Goal: Information Seeking & Learning: Check status

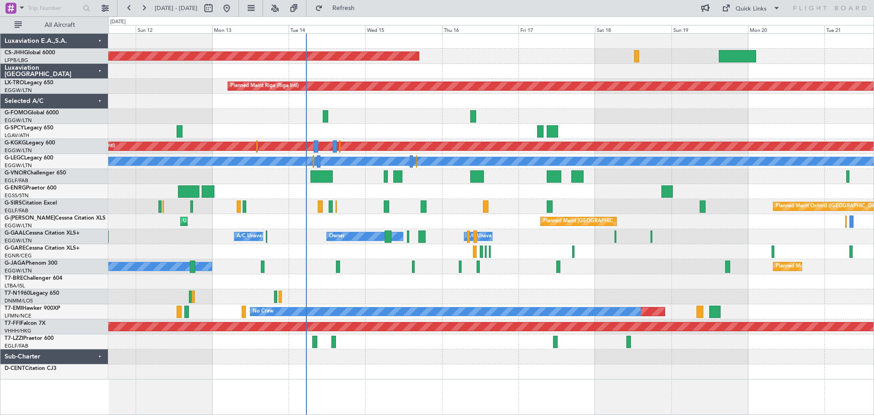
click at [583, 120] on div at bounding box center [490, 116] width 765 height 15
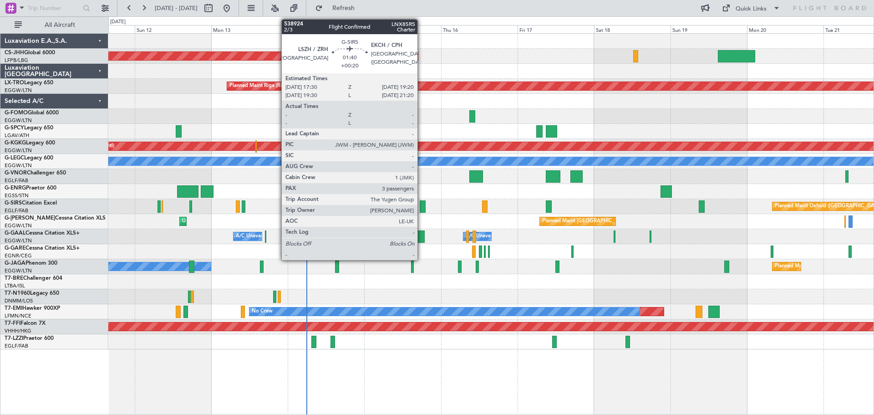
click at [422, 209] on div at bounding box center [423, 206] width 6 height 12
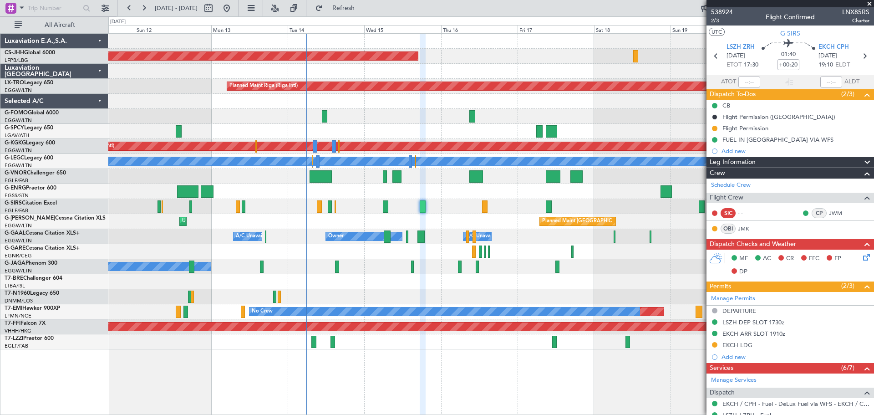
click at [869, 4] on span at bounding box center [869, 4] width 9 height 8
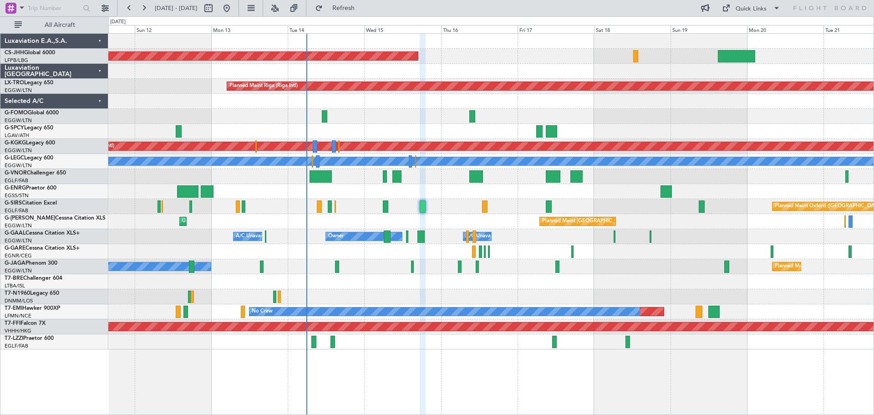
type input "0"
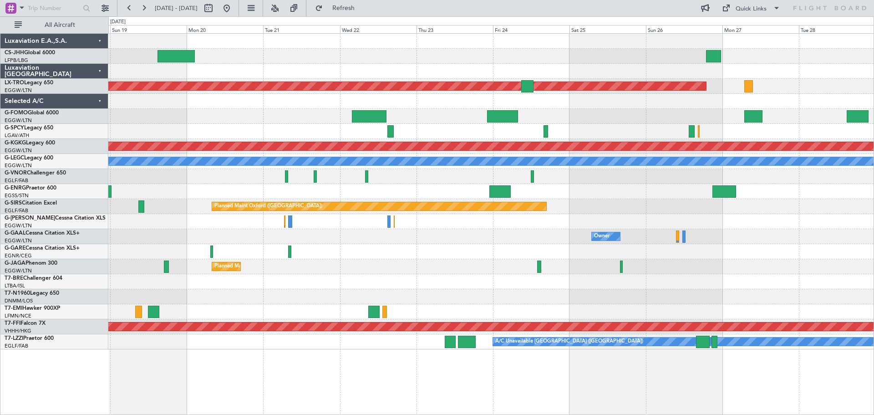
click at [143, 109] on div at bounding box center [490, 116] width 765 height 15
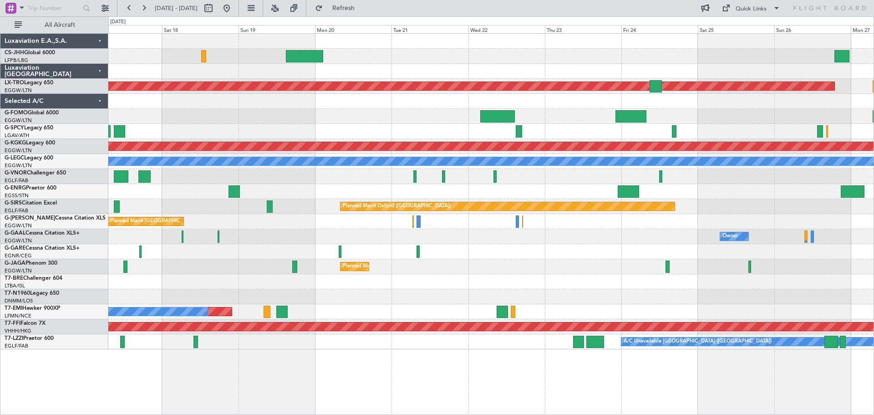
click at [665, 111] on div "Planned Maint Paris (Le Bourget) Planned Maint Riga (Riga Intl) Planned Maint A…" at bounding box center [490, 191] width 765 height 315
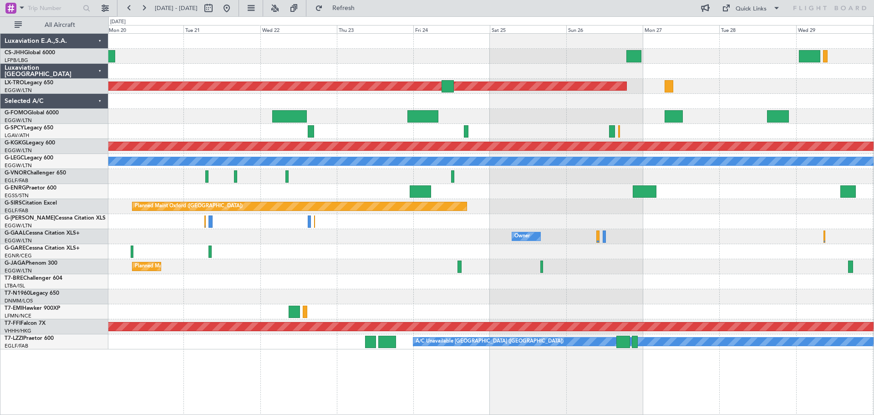
click at [560, 110] on div "Planned Maint Riga (Riga Intl) Planned Maint [GEOGRAPHIC_DATA] ([PERSON_NAME] I…" at bounding box center [490, 191] width 765 height 315
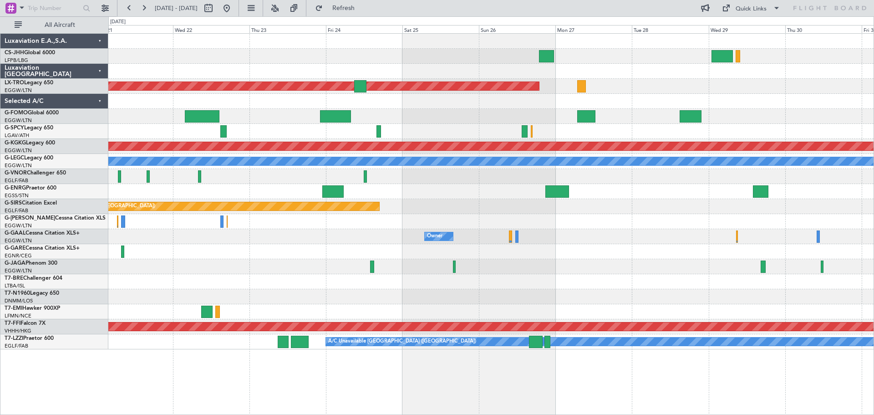
click at [112, 124] on div "Planned Maint Riga (Riga Intl) Planned Maint Athens (Eleftherios Venizelos Intl…" at bounding box center [490, 191] width 765 height 315
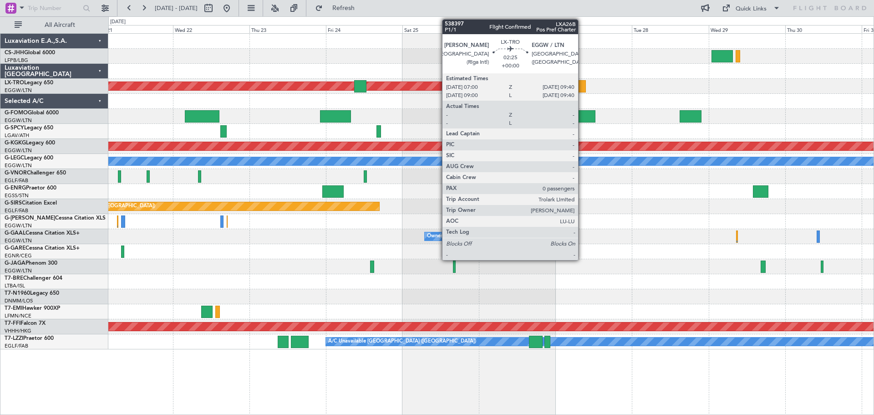
click at [582, 87] on div at bounding box center [581, 86] width 9 height 12
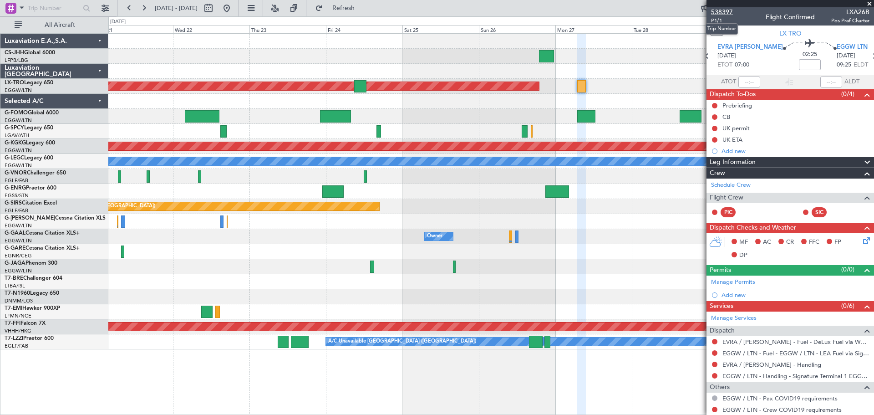
click at [723, 11] on span "538397" at bounding box center [722, 12] width 22 height 10
click at [728, 13] on span "538397" at bounding box center [722, 12] width 22 height 10
click at [870, 3] on span at bounding box center [869, 4] width 9 height 8
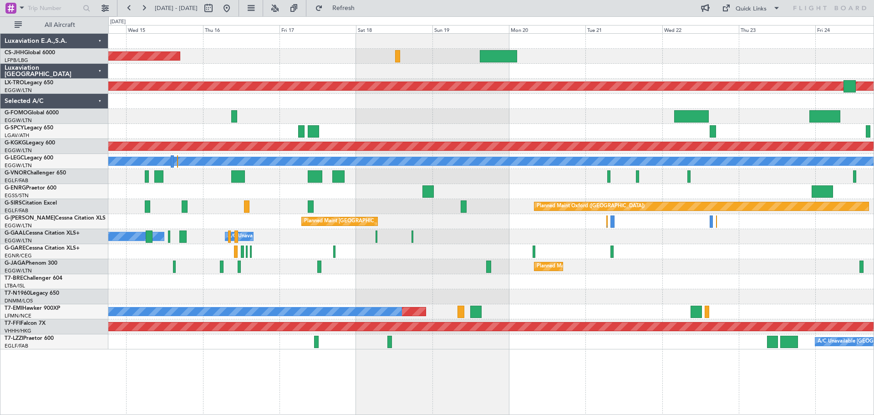
click at [768, 119] on div "Planned Maint Paris (Le Bourget) Planned Maint Riga (Riga Intl) Planned Maint A…" at bounding box center [490, 191] width 765 height 315
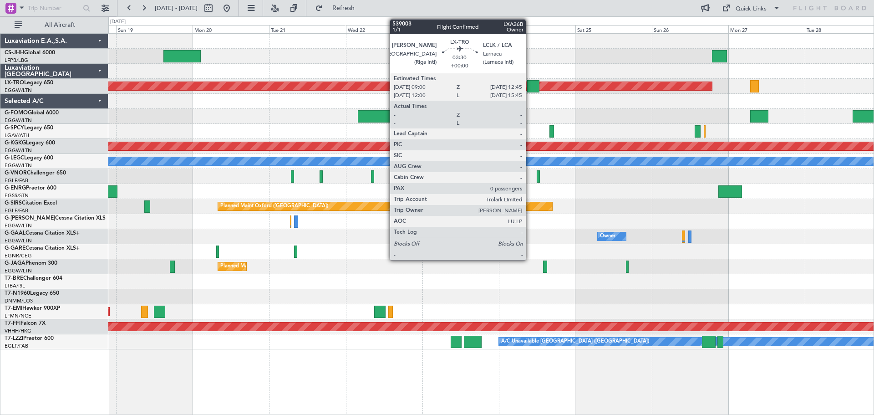
click at [530, 87] on div at bounding box center [533, 86] width 12 height 12
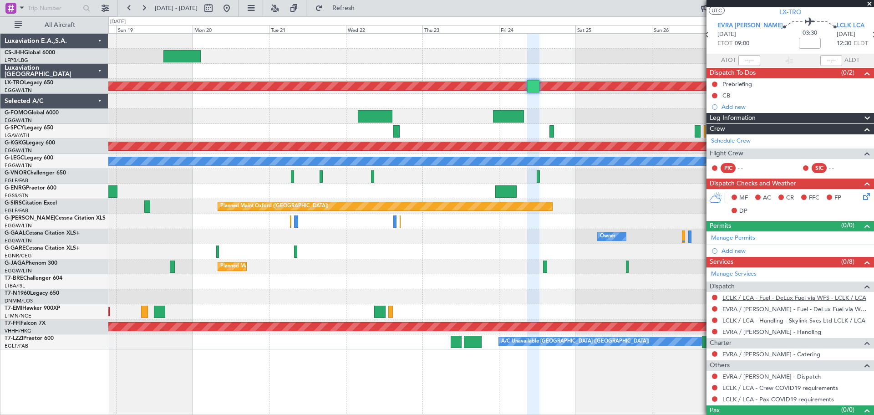
scroll to position [37, 0]
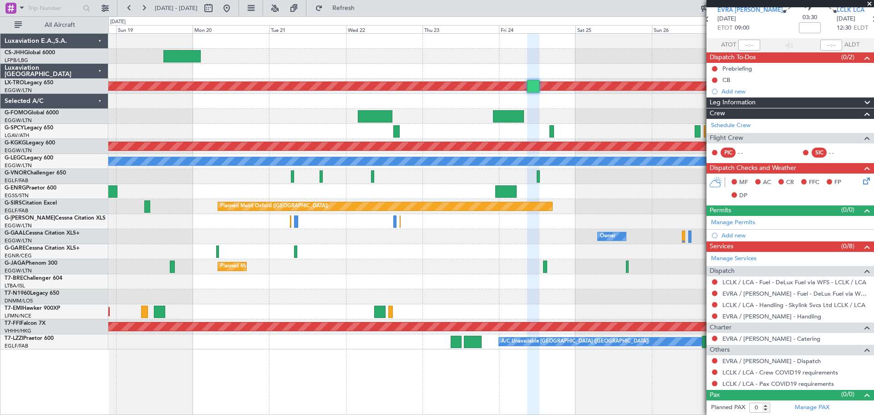
click at [870, 2] on span at bounding box center [869, 4] width 9 height 8
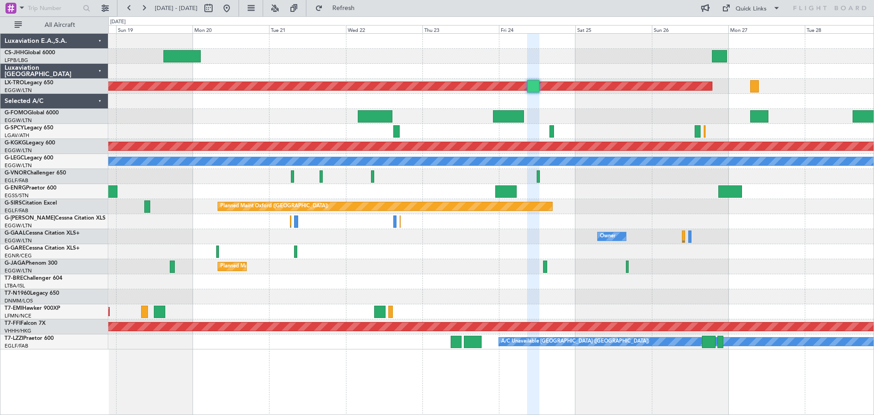
scroll to position [0, 0]
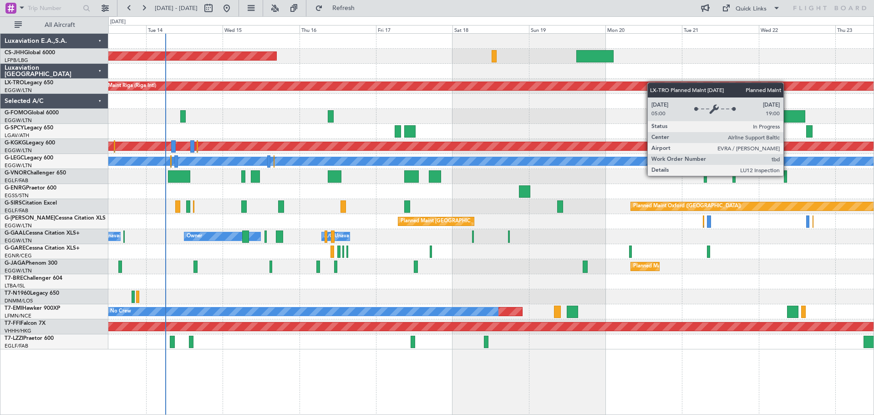
click at [677, 83] on div "Planned Maint Paris (Le Bourget) Planned Maint Riga (Riga Intl) Planned Maint A…" at bounding box center [490, 191] width 765 height 315
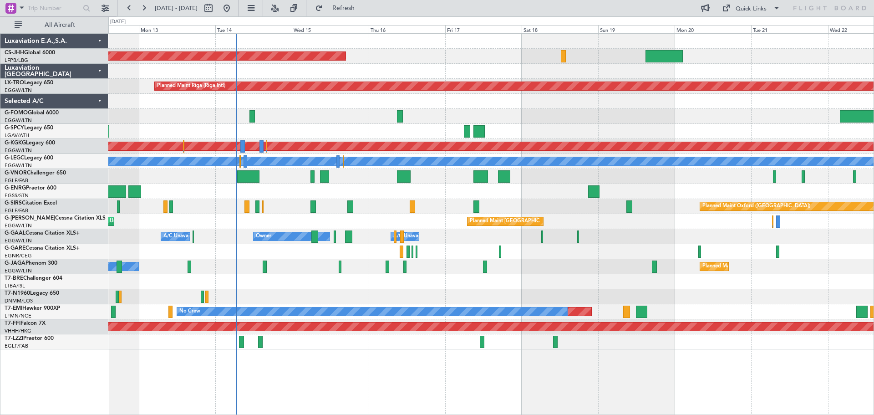
click at [504, 117] on div at bounding box center [490, 116] width 765 height 15
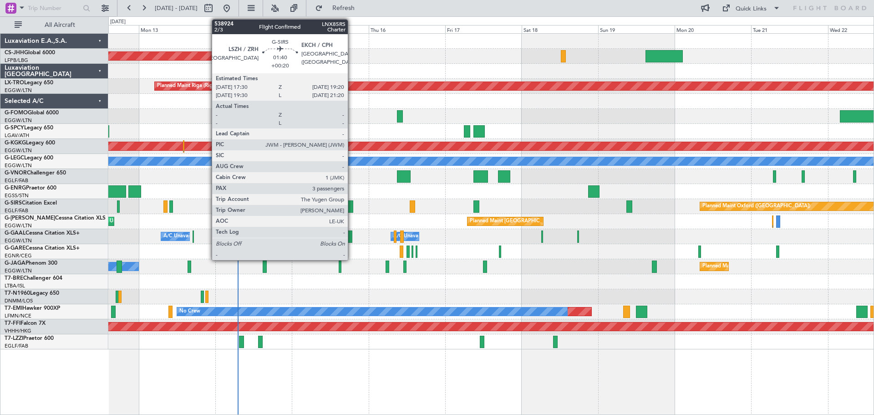
click at [352, 207] on div at bounding box center [350, 206] width 6 height 12
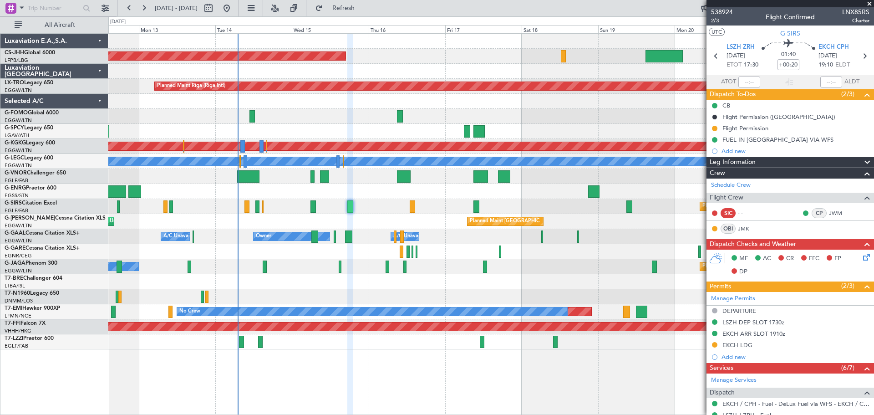
click at [869, 4] on span at bounding box center [869, 4] width 9 height 8
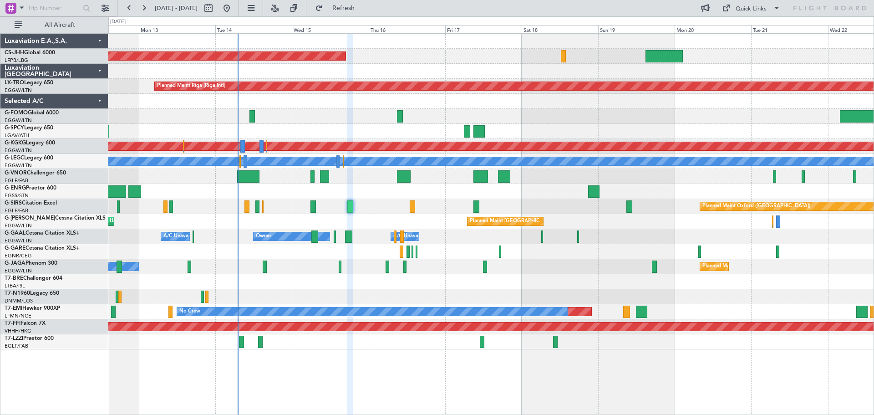
type input "0"
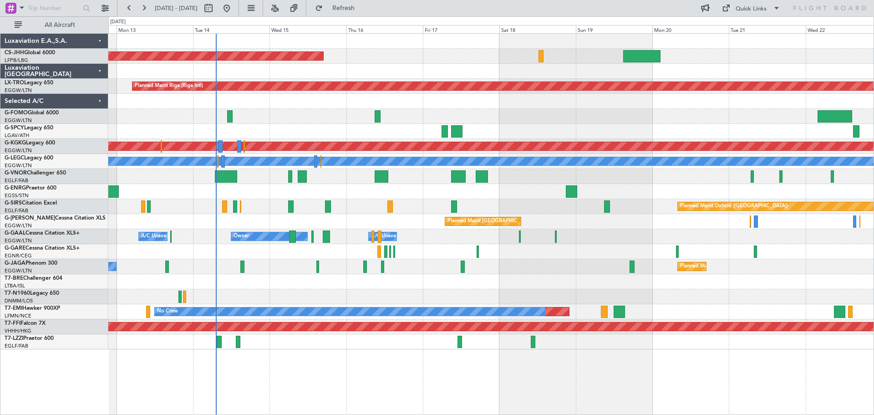
click at [743, 71] on div "Planned Maint Paris (Le Bourget) Planned Maint Riga (Riga Intl) A/C Unavailable…" at bounding box center [490, 191] width 765 height 315
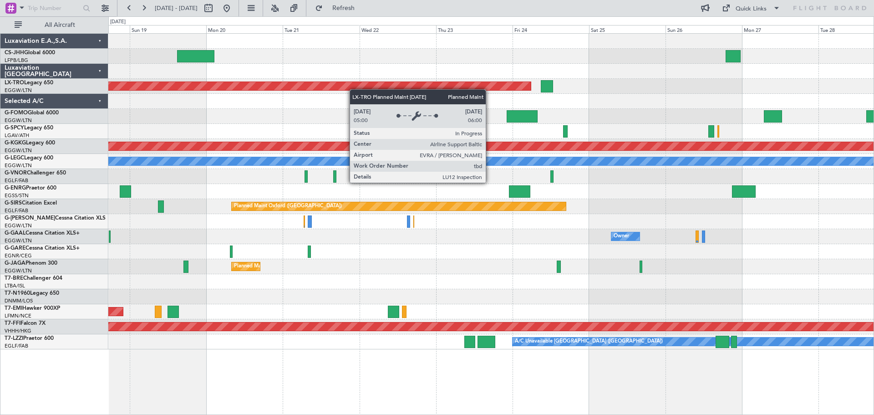
click at [308, 83] on div "Planned Maint Riga (Riga Intl) Planned Maint Athens (Eleftherios Venizelos Intl…" at bounding box center [490, 191] width 765 height 315
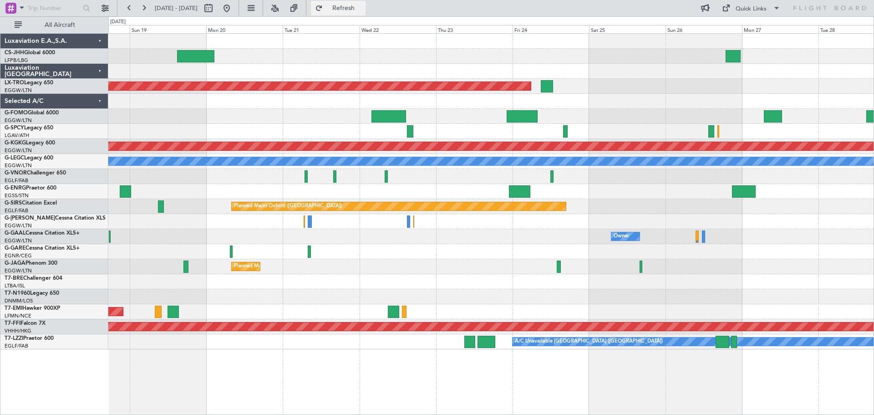
click at [363, 9] on span "Refresh" at bounding box center [344, 8] width 38 height 6
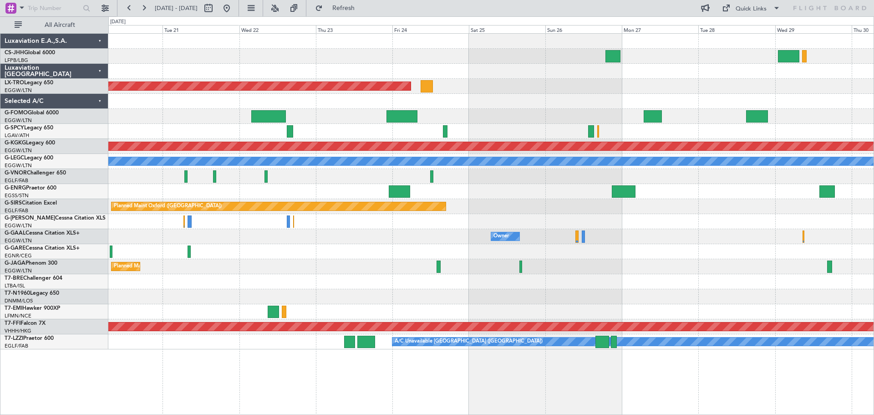
click at [502, 103] on div "Planned Maint Riga (Riga Intl) Planned Maint [GEOGRAPHIC_DATA] ([PERSON_NAME] I…" at bounding box center [490, 191] width 765 height 315
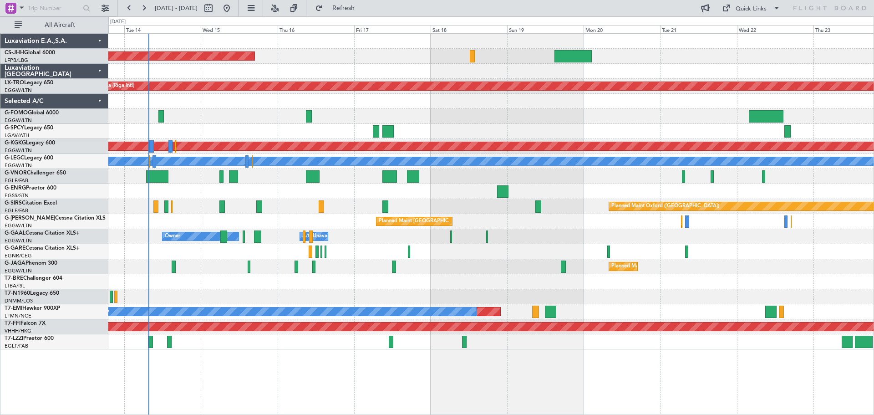
click at [810, 219] on div "Planned Maint Paris (Le Bourget) Planned Maint Riga (Riga Intl) Planned Maint A…" at bounding box center [490, 191] width 765 height 315
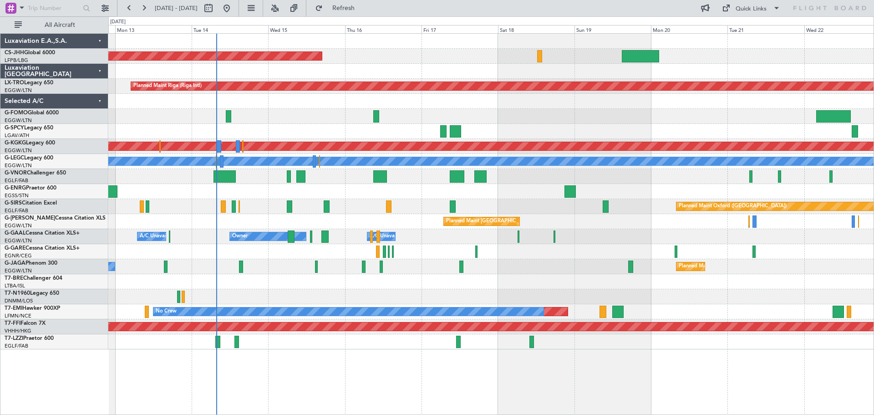
click at [488, 95] on div "Planned Maint Paris (Le Bourget) Planned Maint Riga (Riga Intl) A/C Unavailable…" at bounding box center [490, 191] width 765 height 315
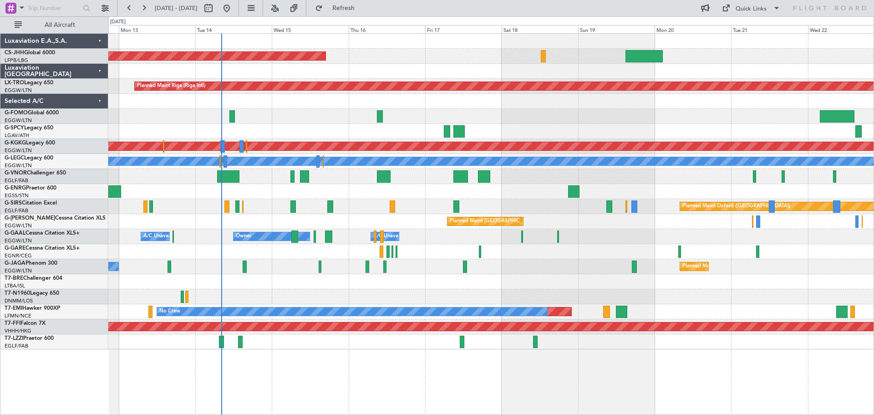
click at [387, 65] on div at bounding box center [490, 71] width 765 height 15
click at [146, 11] on button at bounding box center [144, 8] width 15 height 15
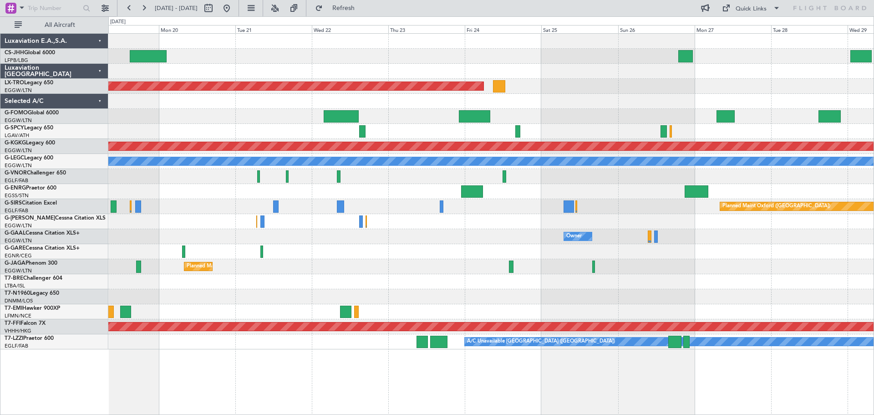
click at [627, 121] on div at bounding box center [490, 116] width 765 height 15
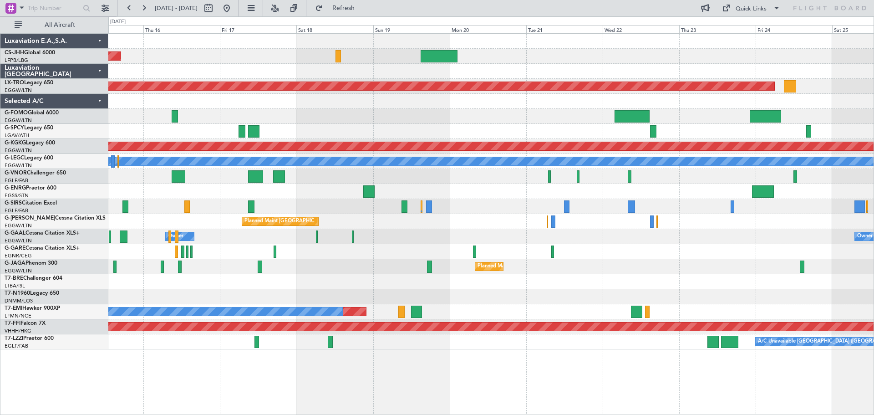
click at [540, 126] on div at bounding box center [490, 131] width 765 height 15
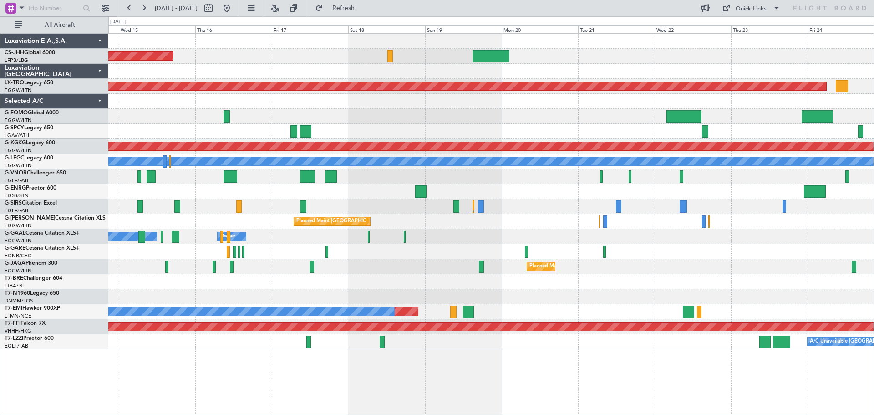
click at [448, 112] on div at bounding box center [490, 116] width 765 height 15
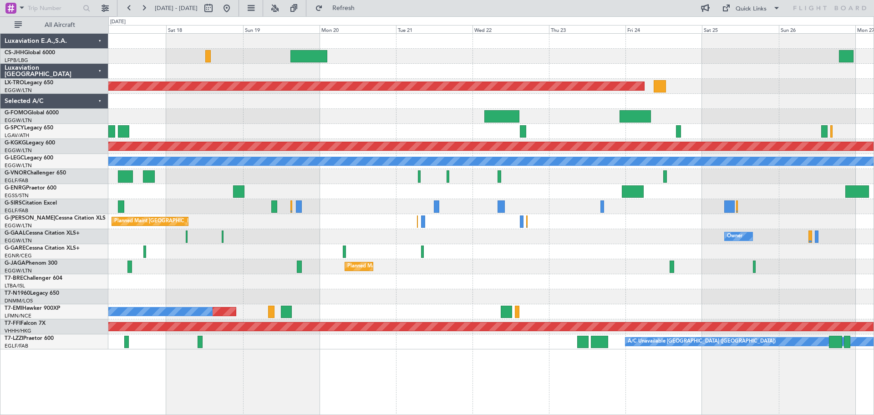
click at [667, 219] on div "Planned Maint [GEOGRAPHIC_DATA] ([GEOGRAPHIC_DATA])" at bounding box center [490, 221] width 765 height 15
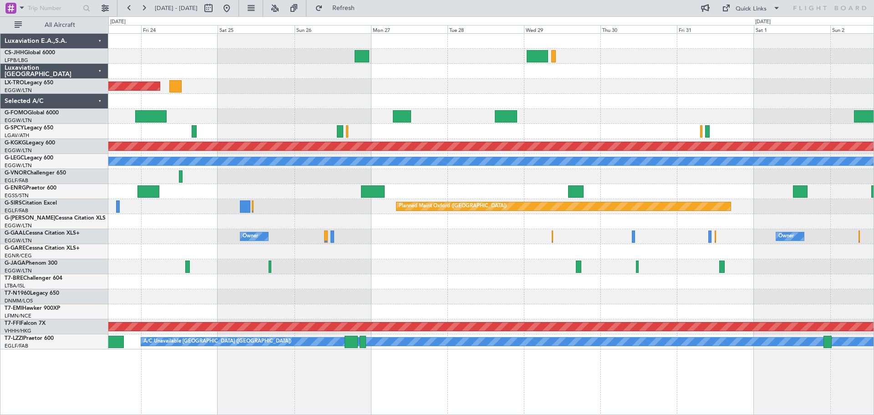
click at [281, 180] on div "Planned Maint Riga (Riga Intl) Planned Maint [GEOGRAPHIC_DATA] ([PERSON_NAME] I…" at bounding box center [490, 191] width 765 height 315
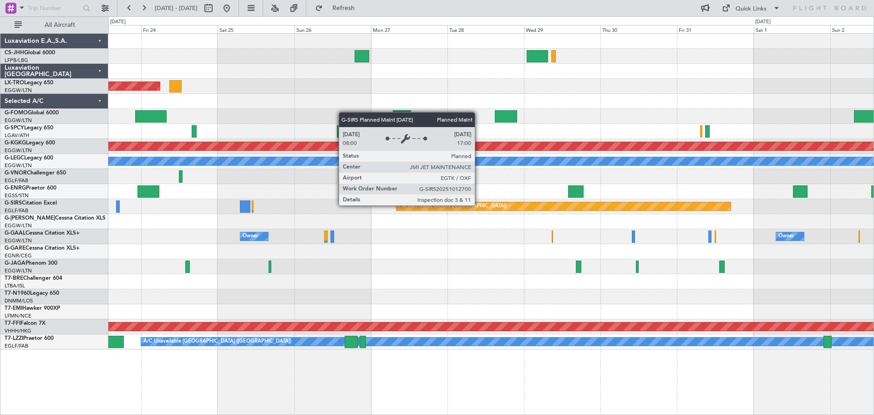
click at [479, 205] on div "Planned Maint Oxford ([GEOGRAPHIC_DATA])" at bounding box center [453, 206] width 108 height 14
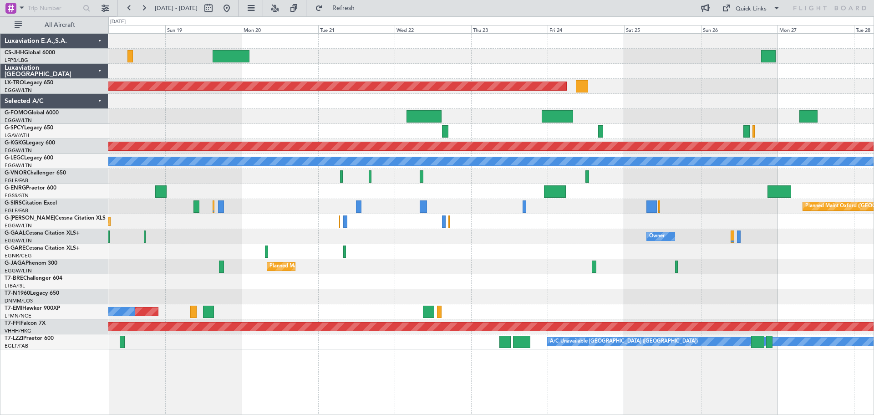
click at [670, 215] on div "Planned Maint Riga (Riga Intl) Planned Maint Athens (Eleftherios Venizelos Intl…" at bounding box center [490, 191] width 765 height 315
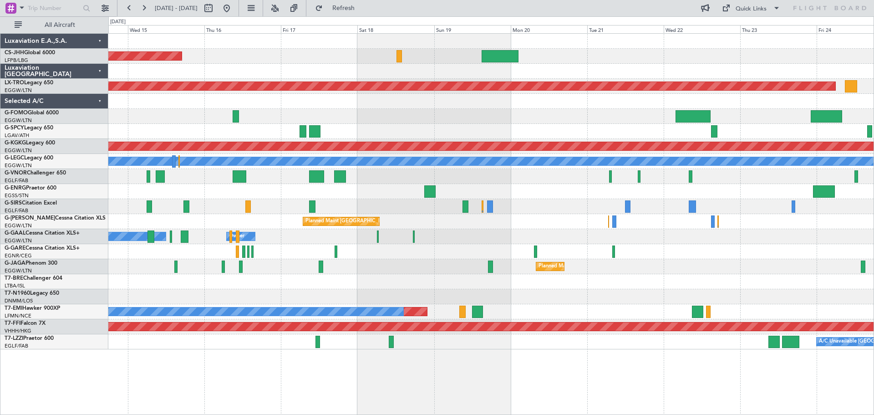
click at [545, 197] on div at bounding box center [490, 191] width 765 height 15
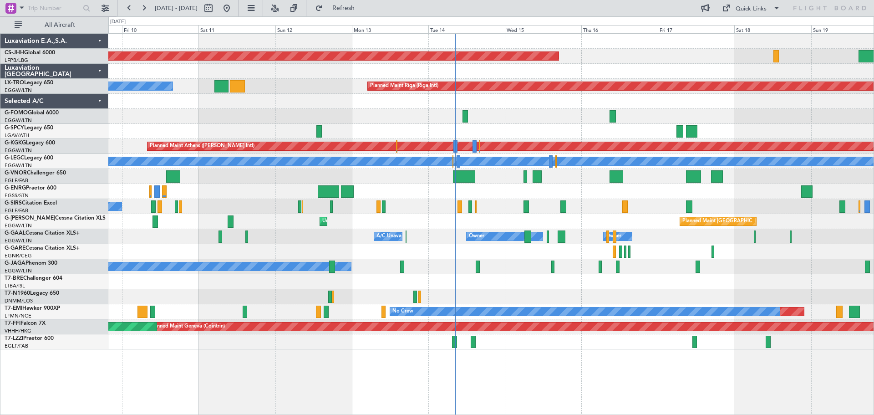
click at [591, 141] on div "Planned Maint Paris (Le Bourget) Planned Maint Riga (Riga Intl) A/C Unavailable…" at bounding box center [490, 191] width 765 height 315
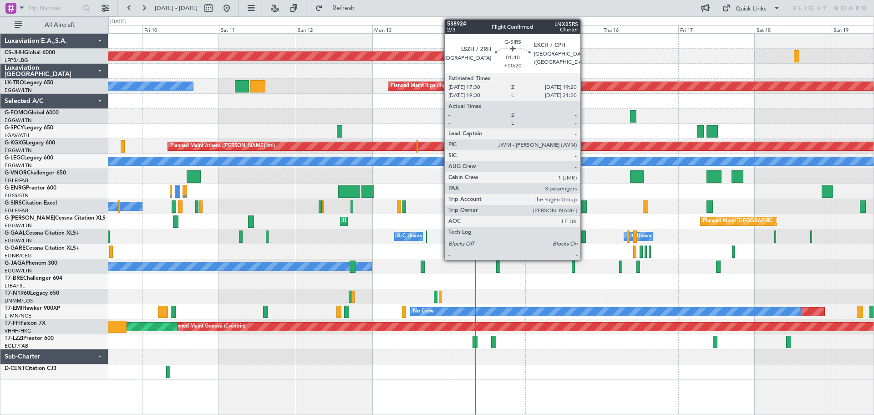
click at [585, 207] on div at bounding box center [584, 206] width 6 height 12
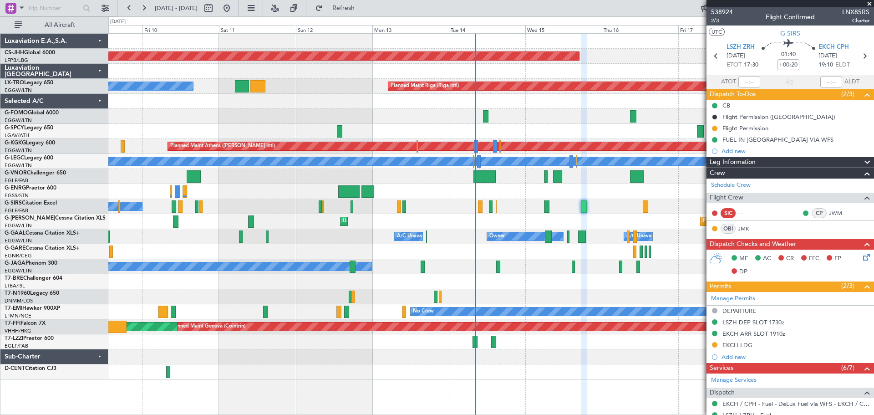
click at [869, 4] on span at bounding box center [869, 4] width 9 height 8
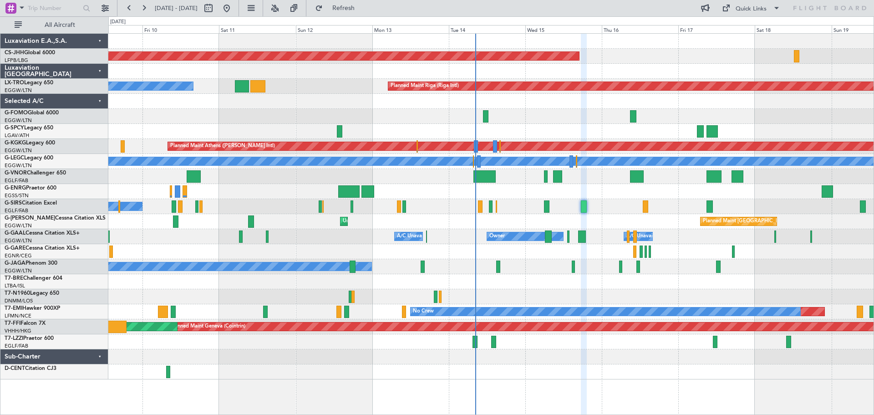
type input "0"
click at [332, 108] on div at bounding box center [490, 101] width 765 height 15
click at [569, 110] on div at bounding box center [490, 116] width 765 height 15
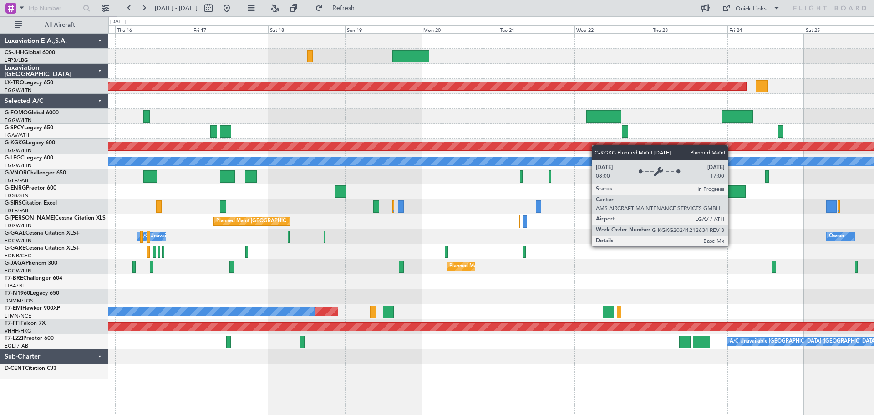
click at [298, 148] on div "Planned Maint Paris (Le Bourget) Planned Maint Riga (Riga Intl) Planned Maint A…" at bounding box center [490, 207] width 765 height 346
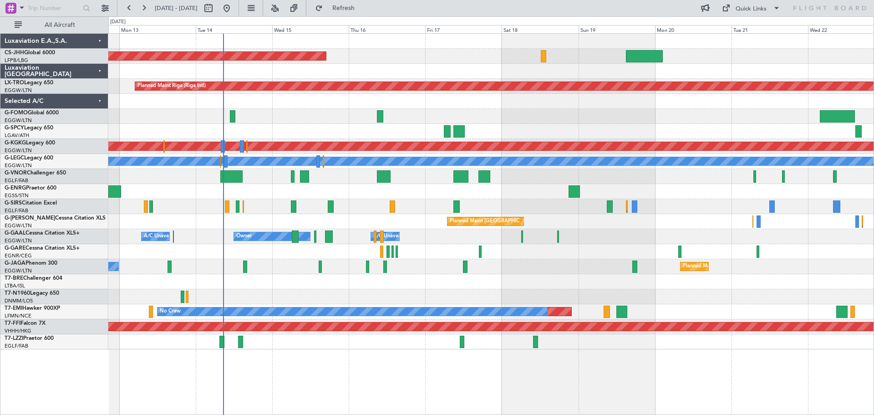
click at [544, 249] on div at bounding box center [490, 251] width 765 height 15
click at [311, 125] on div at bounding box center [490, 131] width 765 height 15
click at [310, 109] on div at bounding box center [490, 116] width 765 height 15
click at [462, 109] on div at bounding box center [490, 116] width 765 height 15
click at [386, 49] on div "Planned Maint [GEOGRAPHIC_DATA] ([GEOGRAPHIC_DATA])" at bounding box center [490, 56] width 765 height 15
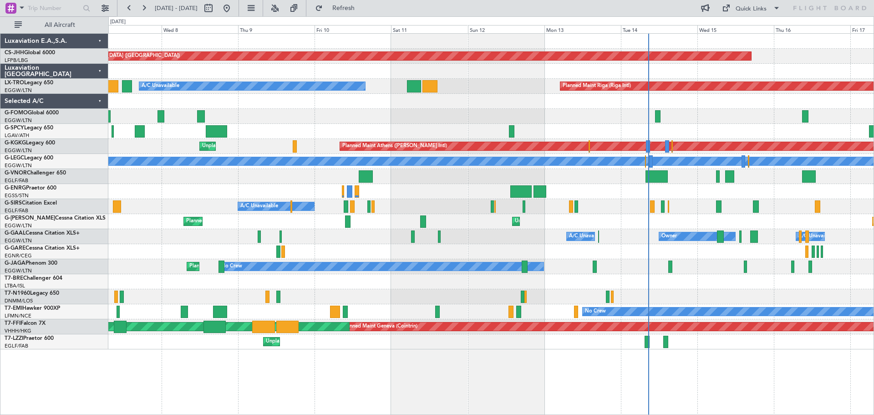
click at [626, 224] on div "Planned Maint Paris (Le Bourget) Planned Maint Riga (Riga Intl) A/C Unavailable…" at bounding box center [490, 191] width 765 height 315
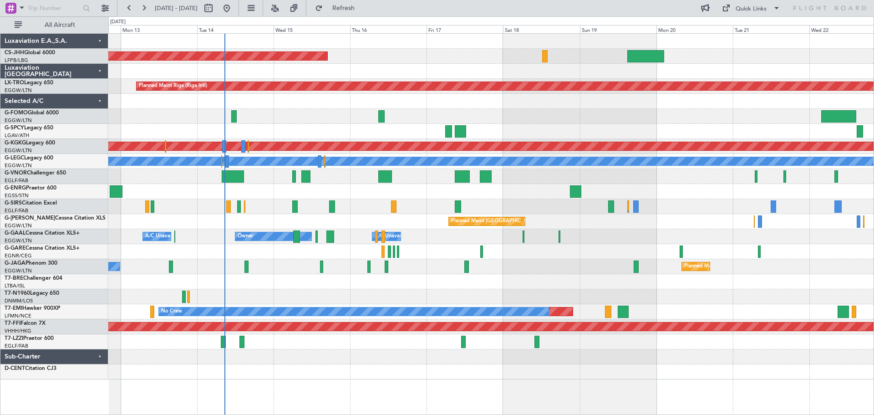
click at [317, 81] on div "Planned Maint Paris (Le Bourget) Planned Maint Riga (Riga Intl) A/C Unavailable…" at bounding box center [490, 207] width 765 height 346
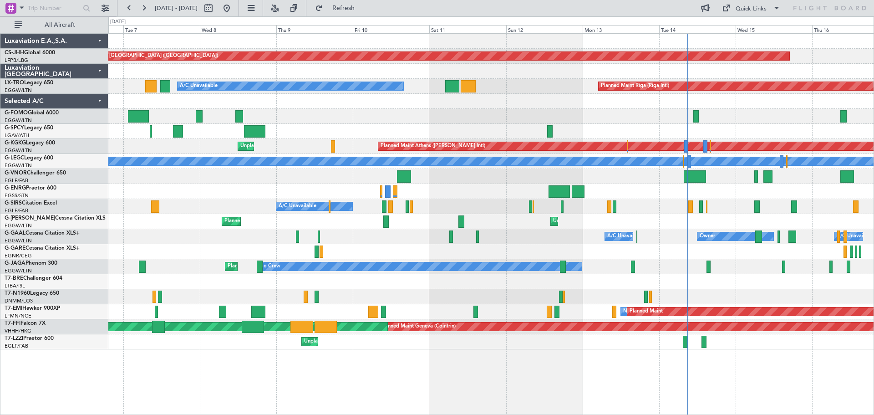
click at [758, 112] on div "Planned Maint Paris (Le Bourget) Planned Maint Riga (Riga Intl) A/C Unavailable…" at bounding box center [490, 191] width 765 height 315
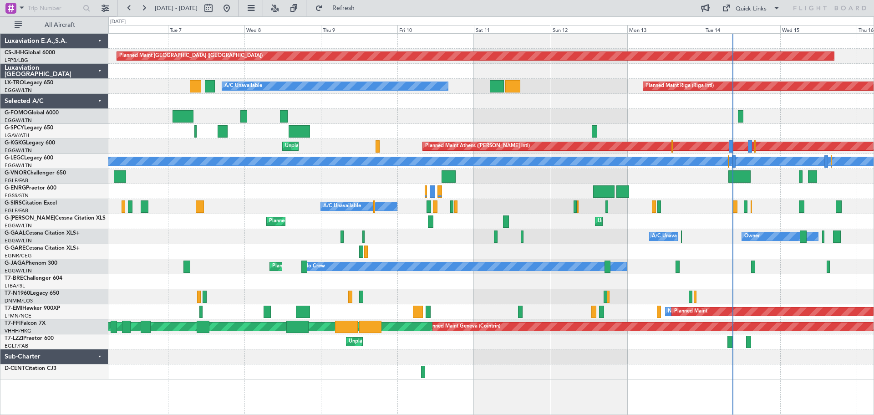
click at [674, 125] on div at bounding box center [490, 131] width 765 height 15
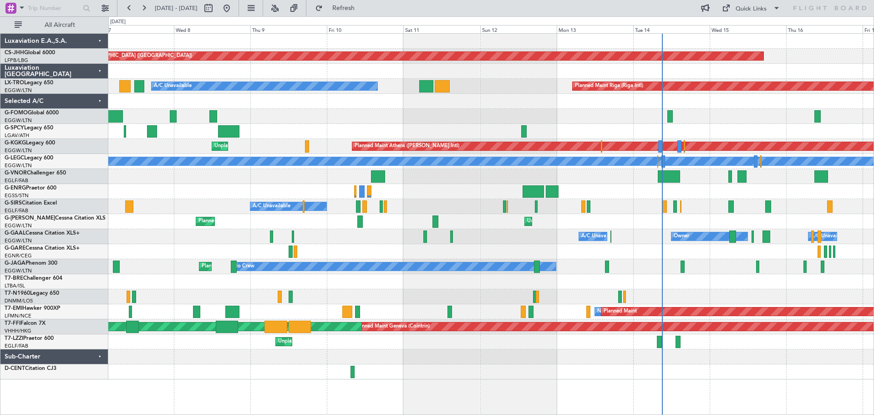
click at [366, 117] on div at bounding box center [490, 116] width 765 height 15
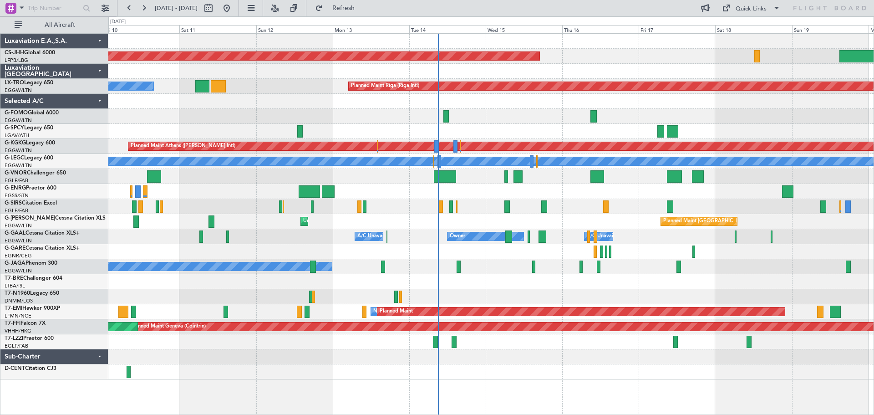
click at [371, 186] on div "Planned Maint [GEOGRAPHIC_DATA] ([GEOGRAPHIC_DATA]) A/C Unavailable Planned Mai…" at bounding box center [490, 207] width 765 height 346
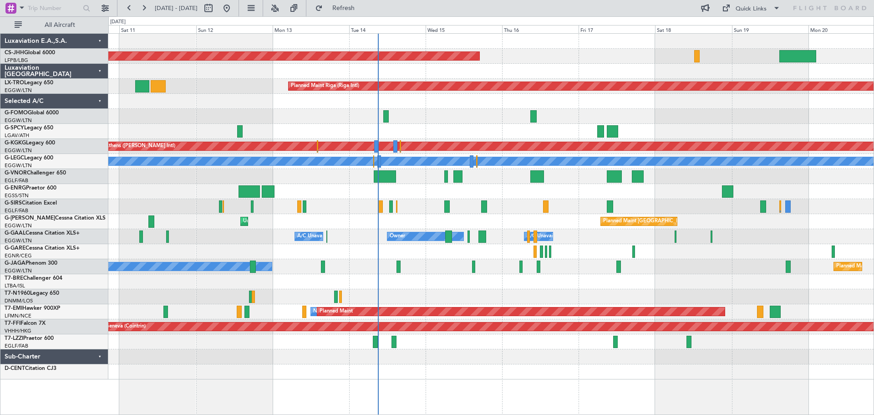
click at [524, 198] on div at bounding box center [490, 191] width 765 height 15
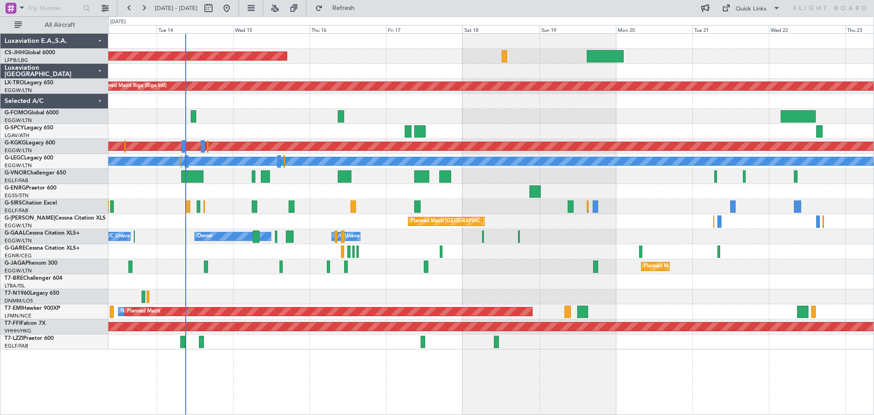
click at [416, 193] on div at bounding box center [490, 191] width 765 height 15
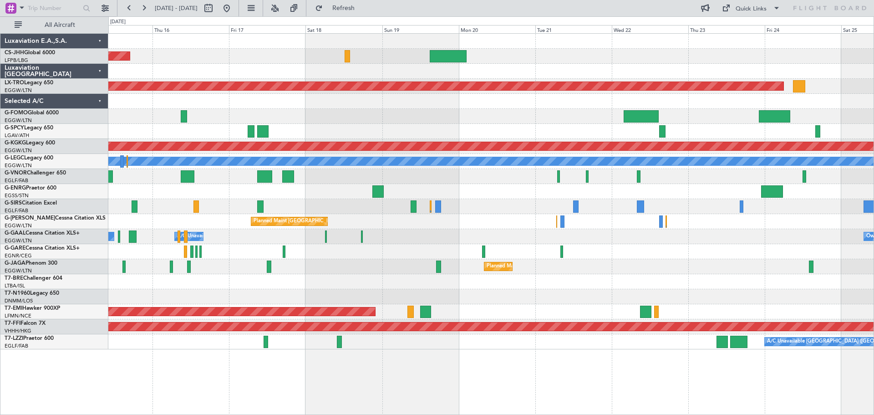
click at [463, 190] on div "Planned Maint [GEOGRAPHIC_DATA] ([GEOGRAPHIC_DATA]) Planned Maint [GEOGRAPHIC_D…" at bounding box center [490, 191] width 765 height 315
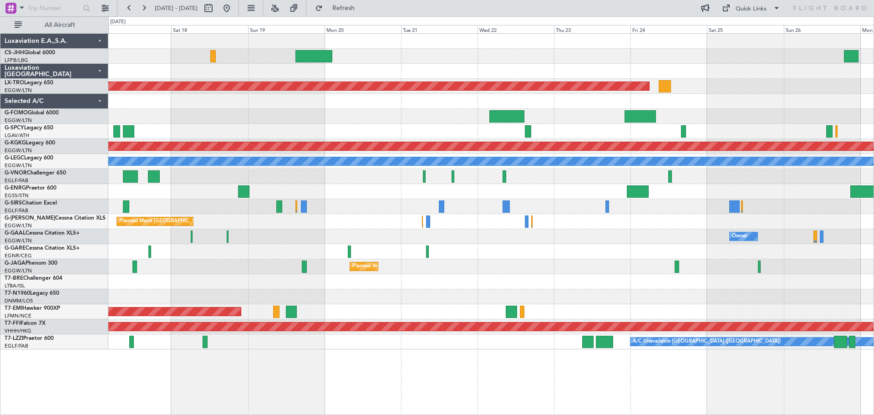
click at [571, 206] on div "Planned Maint Oxford ([GEOGRAPHIC_DATA])" at bounding box center [490, 206] width 765 height 15
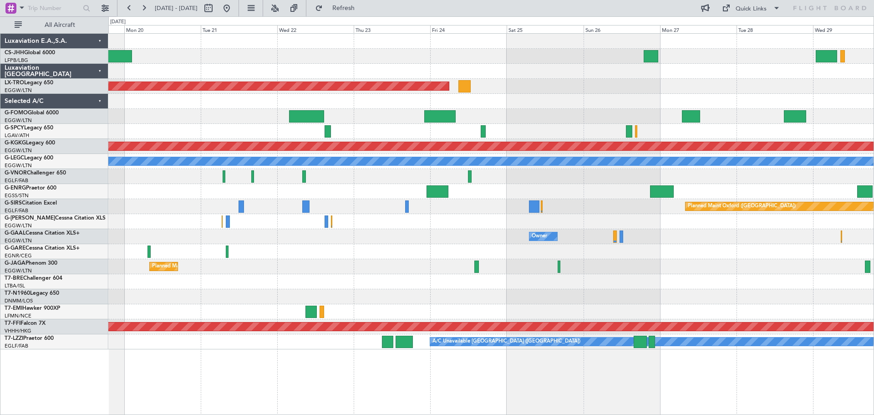
click at [465, 210] on div "Planned Maint Oxford ([GEOGRAPHIC_DATA])" at bounding box center [490, 206] width 765 height 15
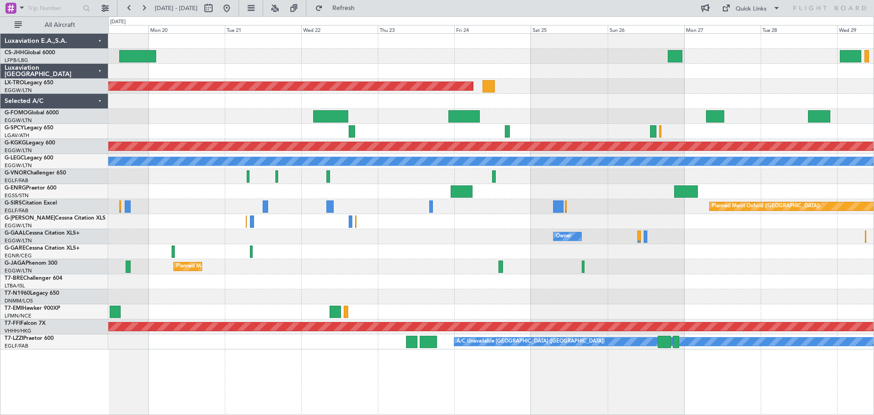
click at [753, 193] on div "Planned Maint Riga (Riga Intl) Planned Maint [GEOGRAPHIC_DATA] ([PERSON_NAME] I…" at bounding box center [490, 191] width 765 height 315
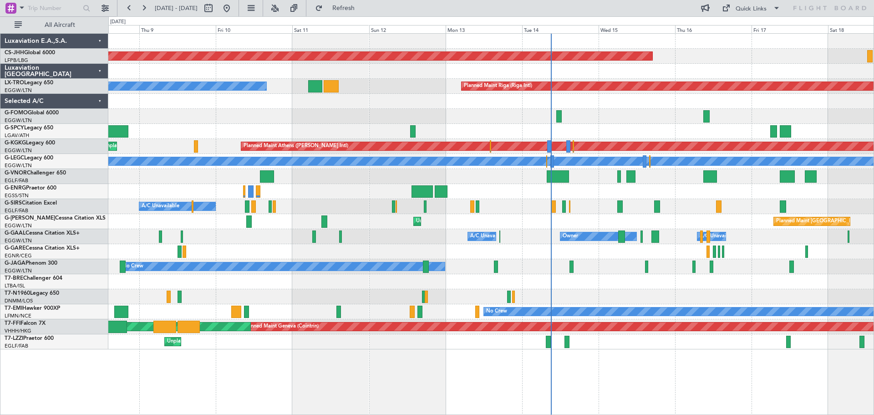
click at [463, 139] on div "Planned Maint [GEOGRAPHIC_DATA] ([GEOGRAPHIC_DATA]) Planned Maint [GEOGRAPHIC_D…" at bounding box center [490, 191] width 765 height 315
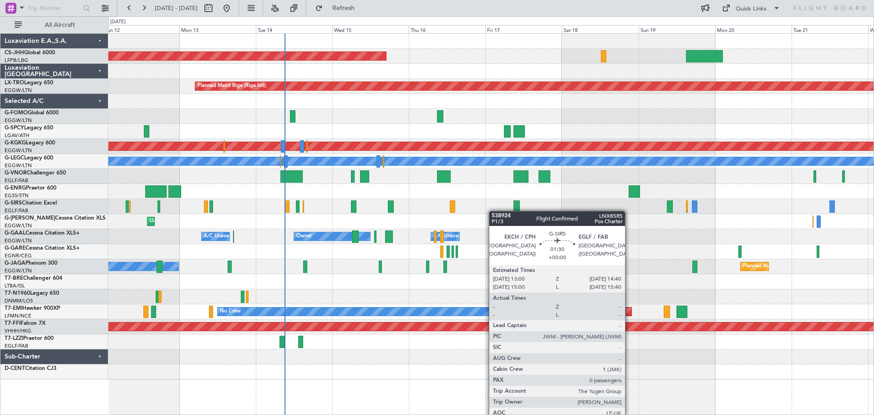
click at [445, 209] on div "A/C Unavailable" at bounding box center [490, 206] width 765 height 15
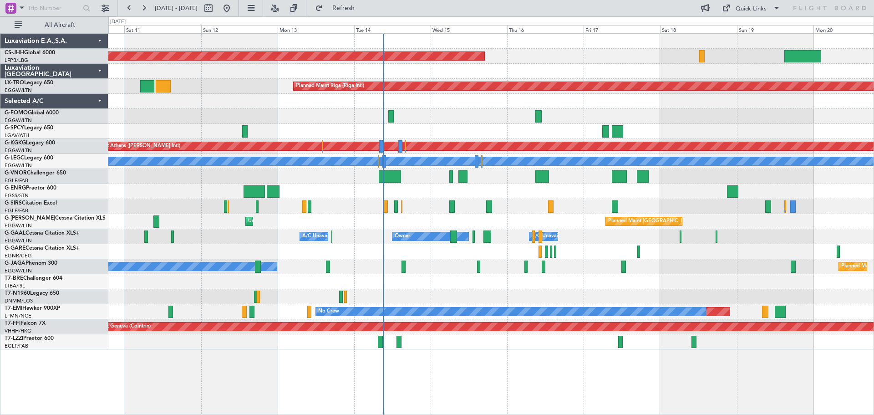
click at [520, 224] on div "Planned Maint [GEOGRAPHIC_DATA] ([GEOGRAPHIC_DATA]) Unplanned Maint [GEOGRAPHIC…" at bounding box center [490, 221] width 765 height 15
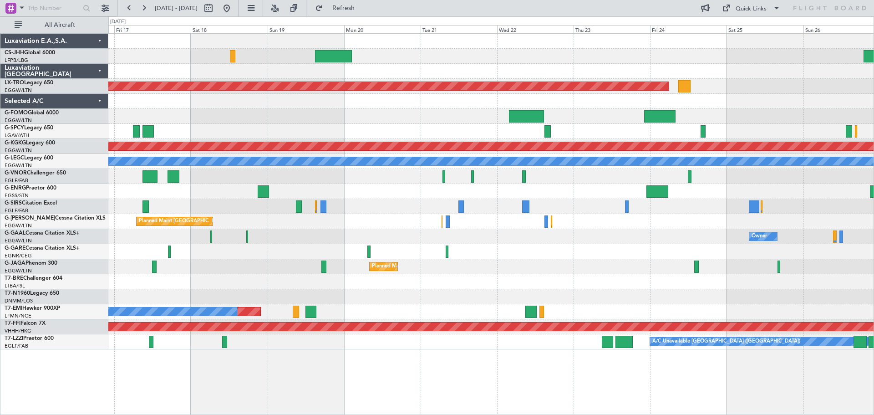
click at [303, 198] on div at bounding box center [490, 191] width 765 height 15
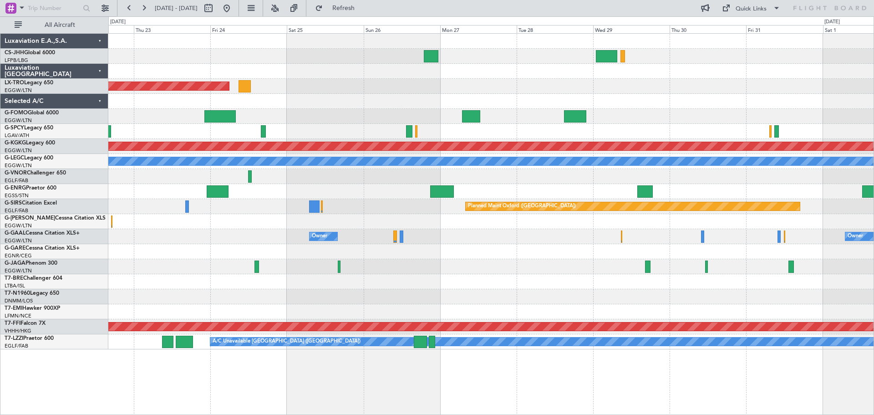
click at [329, 211] on div "Planned Maint Riga (Riga Intl) Planned Maint [GEOGRAPHIC_DATA] ([PERSON_NAME] I…" at bounding box center [490, 191] width 765 height 315
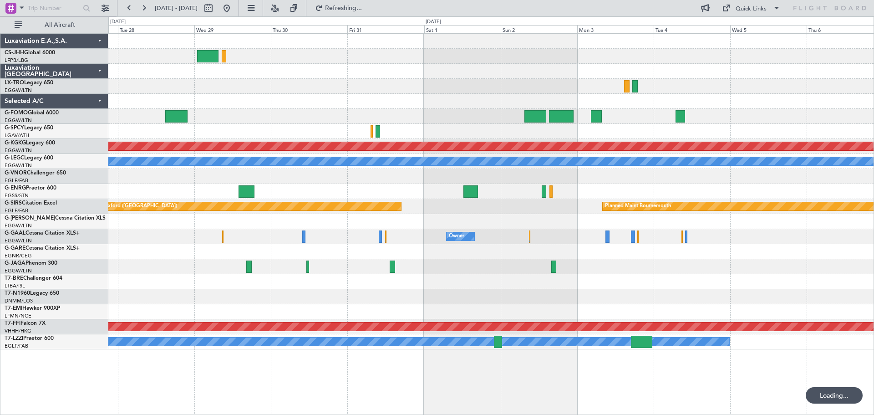
click at [134, 182] on div at bounding box center [490, 176] width 765 height 15
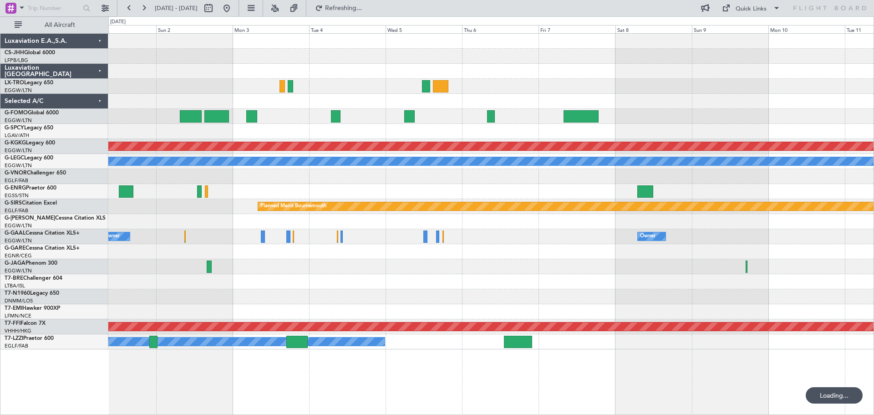
click at [186, 195] on div "Planned Maint Athens ([PERSON_NAME] Intl) A/C Unavailable [GEOGRAPHIC_DATA] ([G…" at bounding box center [490, 191] width 765 height 315
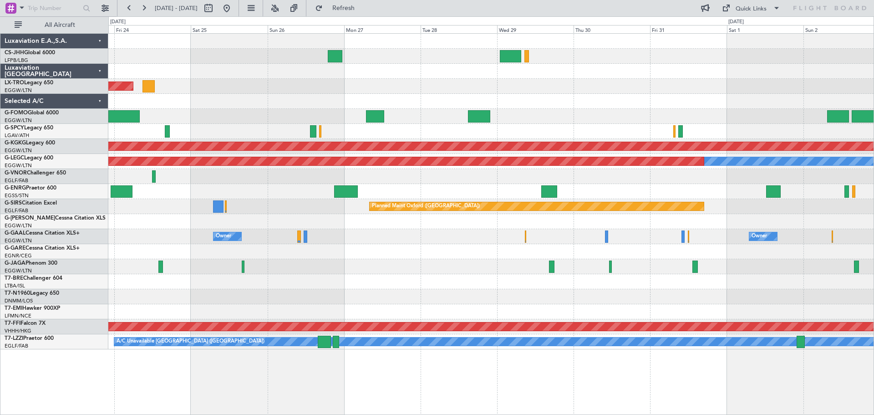
click at [673, 171] on div "Planned Maint Riga (Riga Intl) Planned Maint [GEOGRAPHIC_DATA] ([PERSON_NAME] I…" at bounding box center [490, 191] width 765 height 315
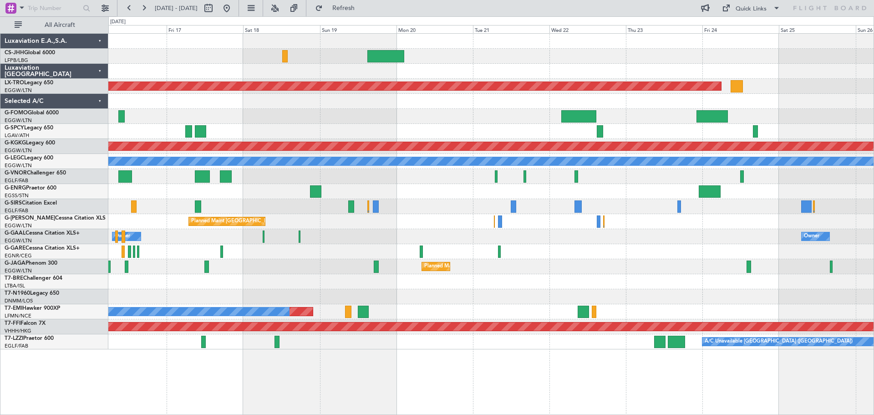
click at [675, 182] on div at bounding box center [490, 176] width 765 height 15
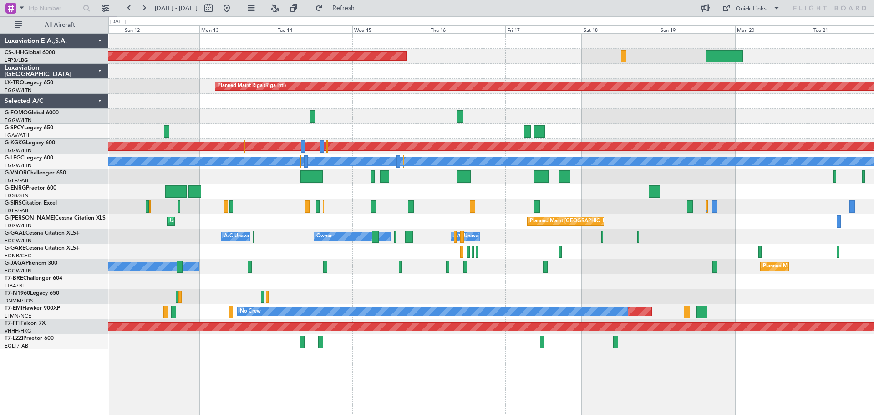
click at [685, 132] on div at bounding box center [490, 131] width 765 height 15
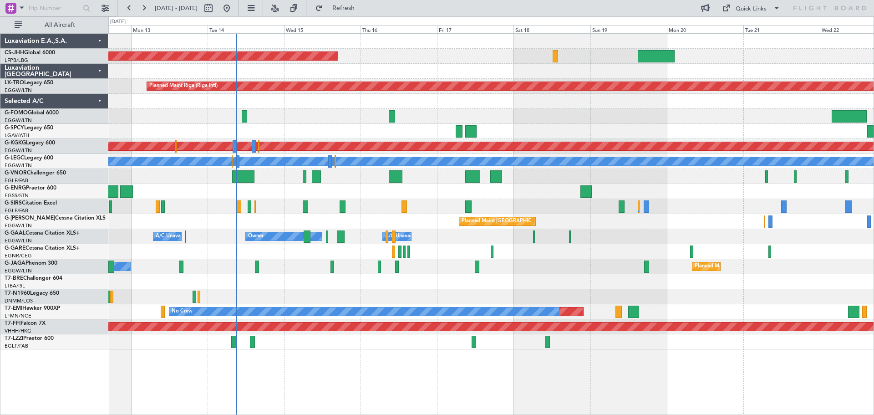
click at [677, 128] on div at bounding box center [490, 131] width 765 height 15
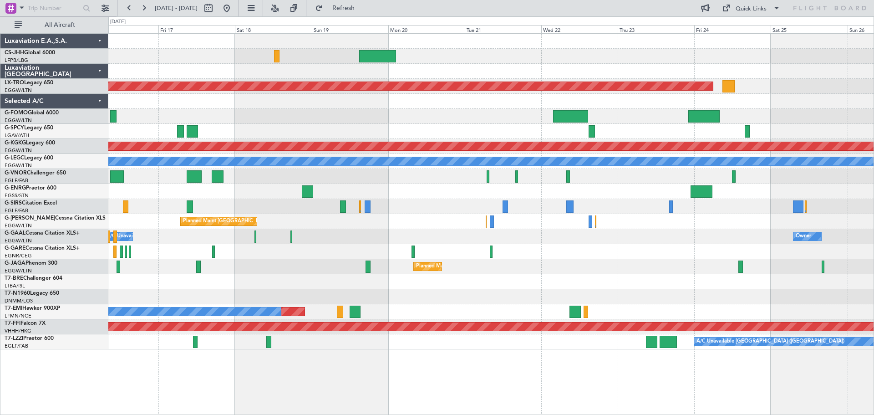
click at [407, 134] on div at bounding box center [490, 131] width 765 height 15
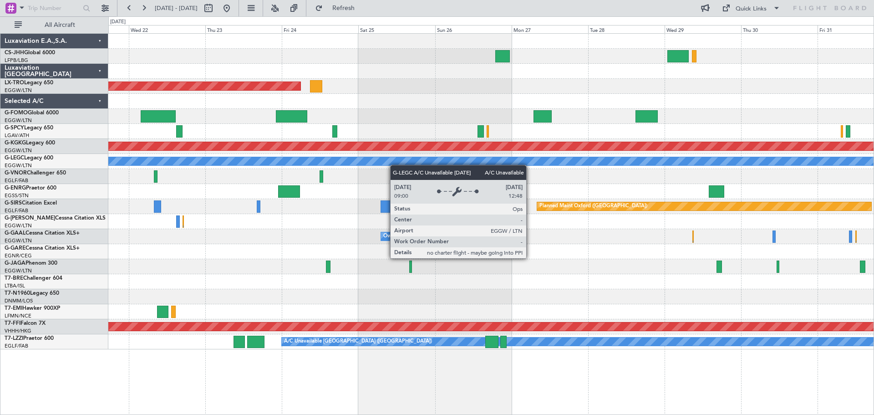
click at [312, 160] on div "Planned Maint Riga (Riga Intl) Planned Maint [GEOGRAPHIC_DATA] ([PERSON_NAME] I…" at bounding box center [490, 191] width 765 height 315
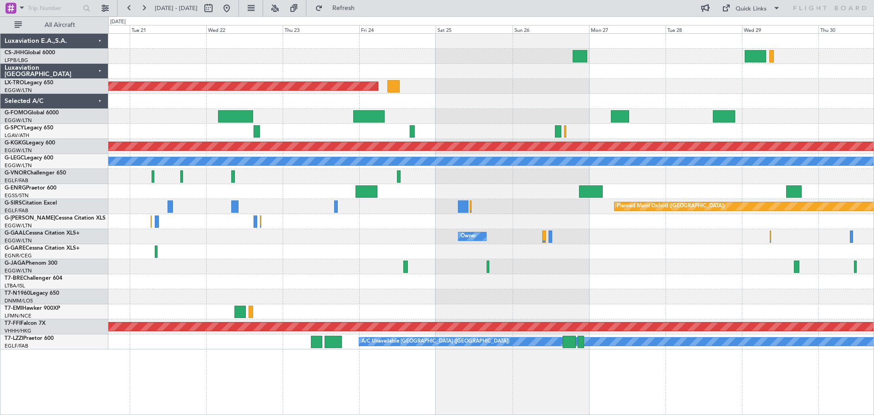
click at [279, 194] on div "Planned Maint Riga (Riga Intl) Planned Maint [GEOGRAPHIC_DATA] ([PERSON_NAME] I…" at bounding box center [490, 191] width 765 height 315
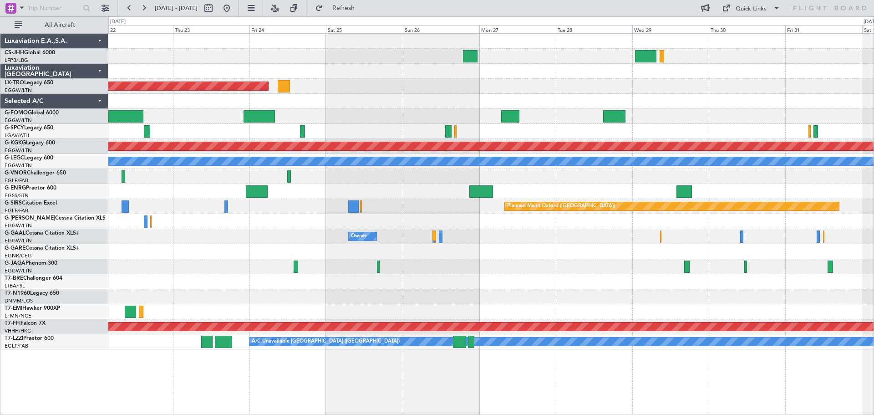
click at [550, 182] on div "Planned Maint Riga (Riga Intl) Planned Maint [GEOGRAPHIC_DATA] ([PERSON_NAME] I…" at bounding box center [490, 191] width 765 height 315
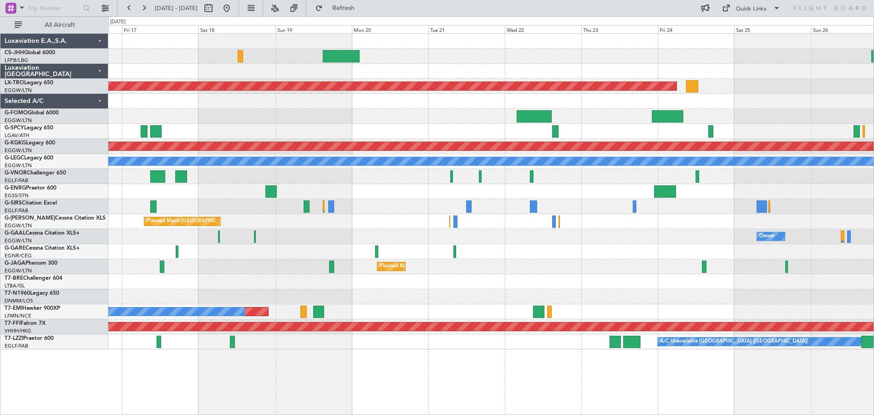
click at [751, 187] on div "Planned Maint [GEOGRAPHIC_DATA] ([GEOGRAPHIC_DATA]) Planned Maint [GEOGRAPHIC_D…" at bounding box center [490, 191] width 765 height 315
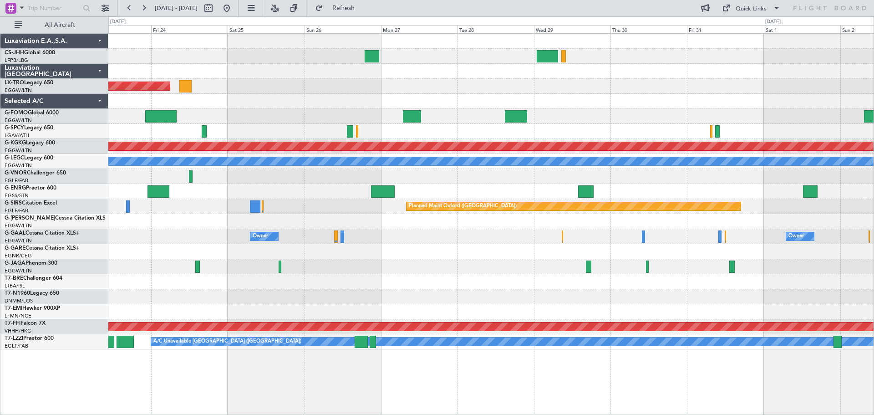
click at [349, 169] on div at bounding box center [490, 176] width 765 height 15
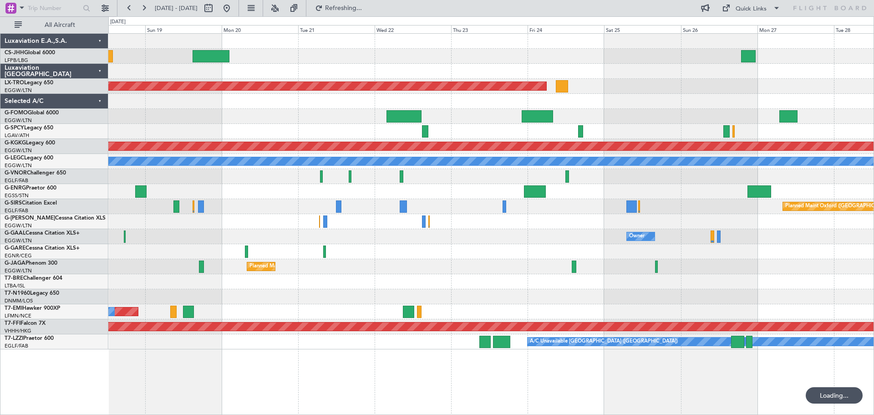
click at [643, 92] on div "Planned Maint Riga (Riga Intl)" at bounding box center [490, 86] width 765 height 15
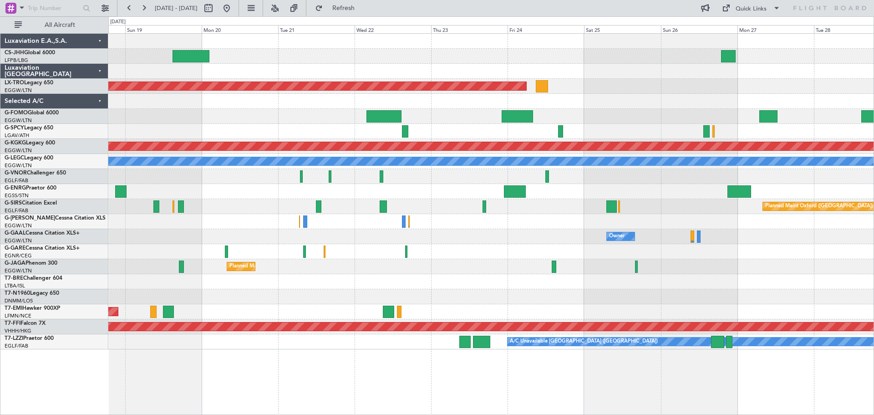
click at [260, 130] on div at bounding box center [490, 131] width 765 height 15
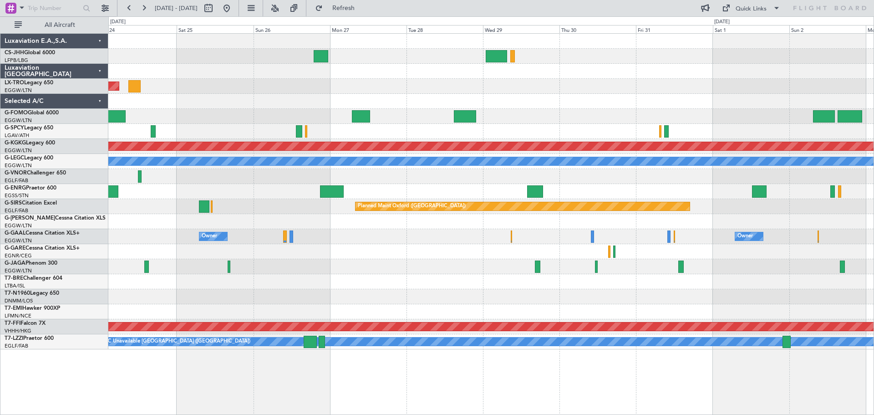
click at [252, 179] on div at bounding box center [490, 176] width 765 height 15
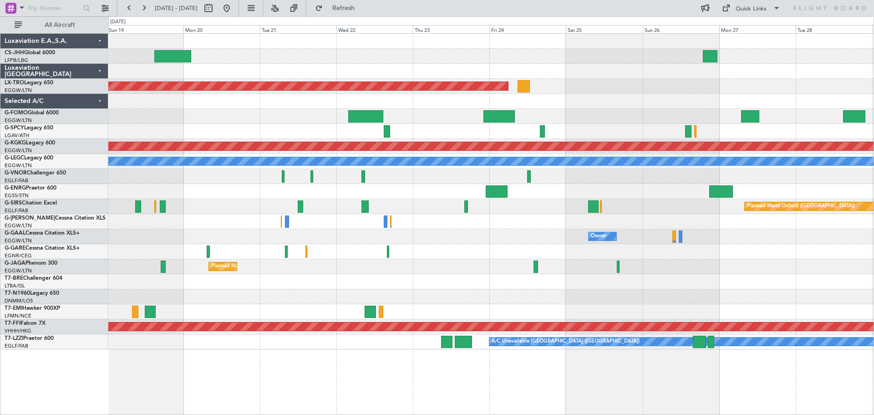
click at [725, 174] on div at bounding box center [490, 176] width 765 height 15
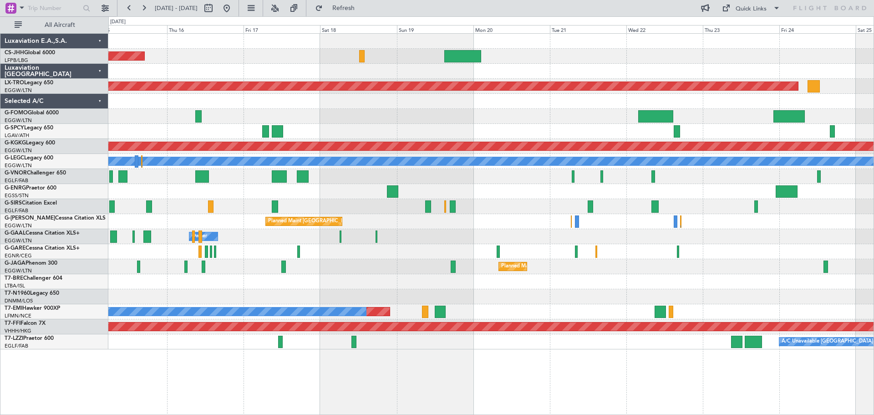
click at [468, 209] on div "Planned Maint [GEOGRAPHIC_DATA] ([GEOGRAPHIC_DATA]) Planned Maint [GEOGRAPHIC_D…" at bounding box center [490, 191] width 765 height 315
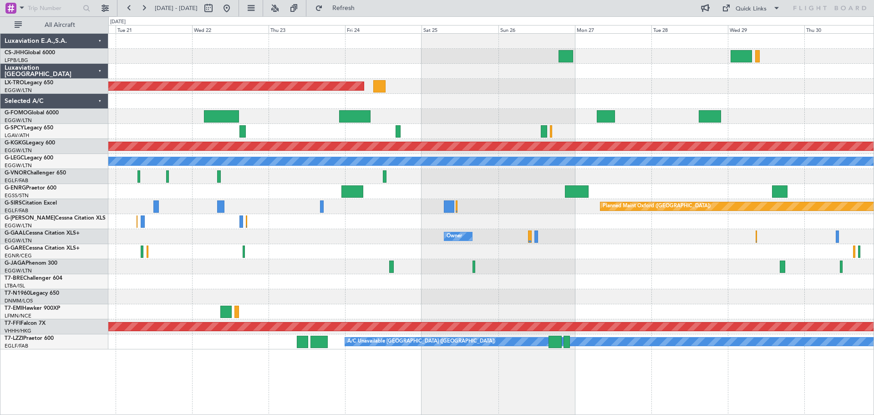
click at [191, 118] on div "Planned Maint Riga (Riga Intl) Planned Maint [GEOGRAPHIC_DATA] ([PERSON_NAME] I…" at bounding box center [490, 191] width 765 height 315
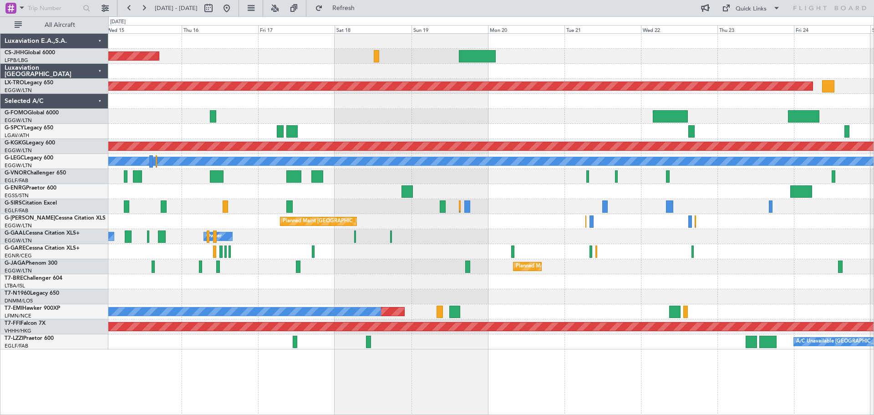
click at [702, 63] on div "Planned Maint [GEOGRAPHIC_DATA] ([GEOGRAPHIC_DATA]) Planned Maint [GEOGRAPHIC_D…" at bounding box center [490, 191] width 765 height 315
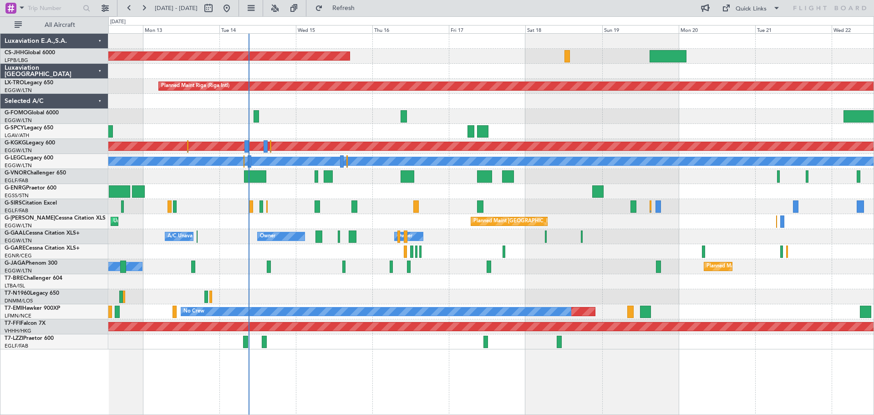
click at [472, 113] on div "Planned Maint [GEOGRAPHIC_DATA] ([GEOGRAPHIC_DATA]) Planned Maint [GEOGRAPHIC_D…" at bounding box center [490, 191] width 765 height 315
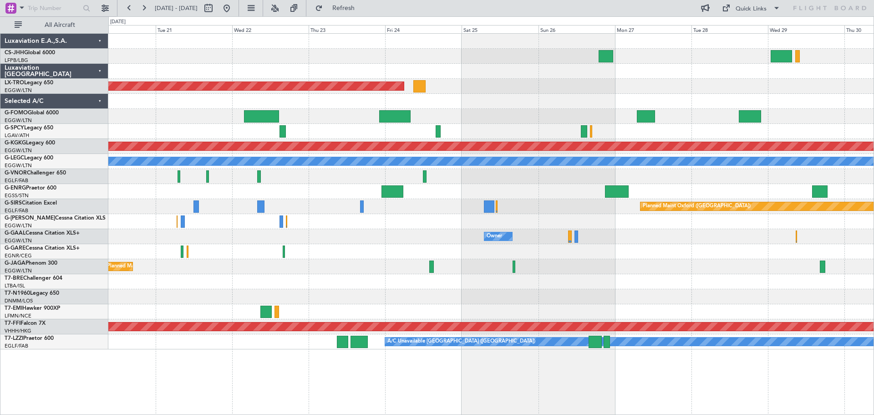
click at [206, 216] on div "Planned Maint [GEOGRAPHIC_DATA] ([GEOGRAPHIC_DATA])" at bounding box center [490, 221] width 765 height 15
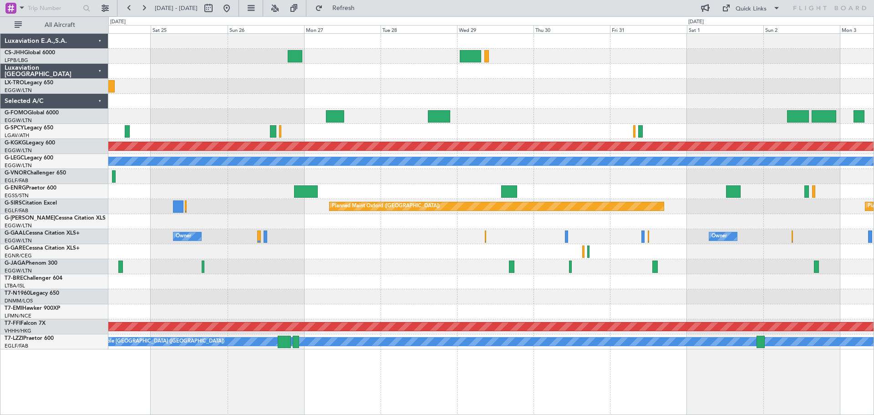
click at [406, 237] on div "Owner Owner" at bounding box center [490, 236] width 765 height 15
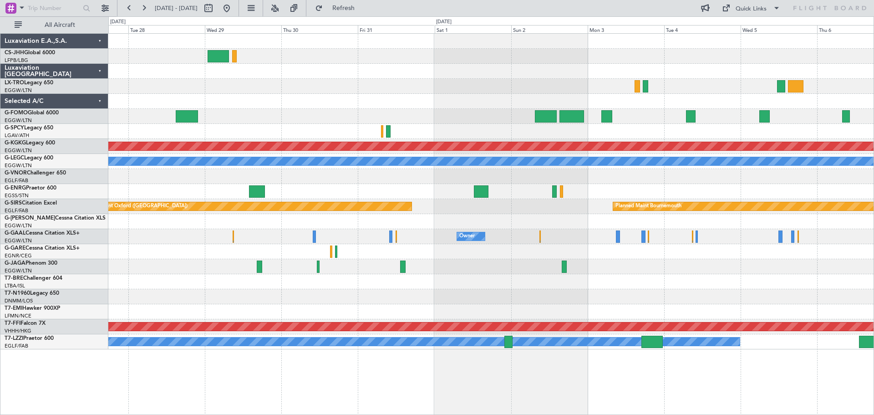
click at [426, 224] on div at bounding box center [490, 221] width 765 height 15
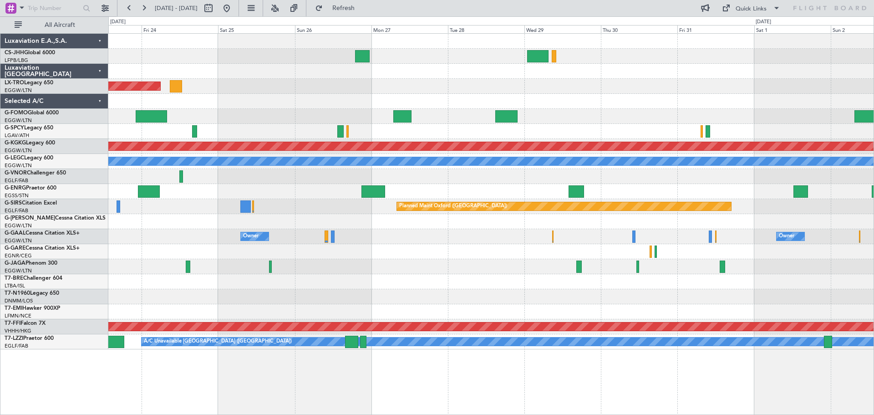
click at [663, 230] on div "Planned Maint Riga (Riga Intl) Planned Maint [GEOGRAPHIC_DATA] ([PERSON_NAME] I…" at bounding box center [490, 191] width 765 height 315
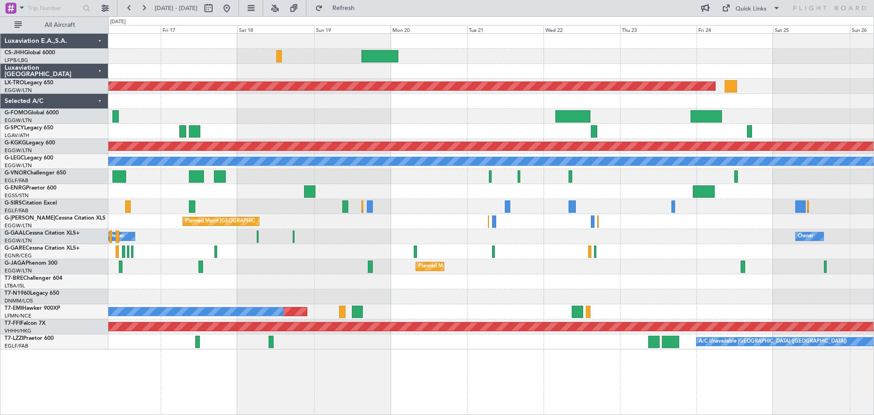
click at [747, 106] on div "Planned Maint [GEOGRAPHIC_DATA] ([GEOGRAPHIC_DATA]) Planned Maint [GEOGRAPHIC_D…" at bounding box center [490, 191] width 765 height 315
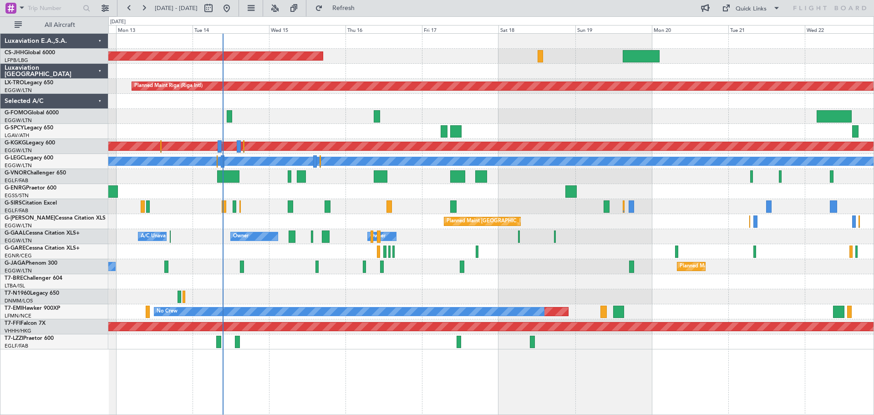
click at [386, 65] on div at bounding box center [490, 71] width 765 height 15
click at [462, 64] on div at bounding box center [490, 71] width 765 height 15
click at [385, 64] on div at bounding box center [490, 71] width 765 height 15
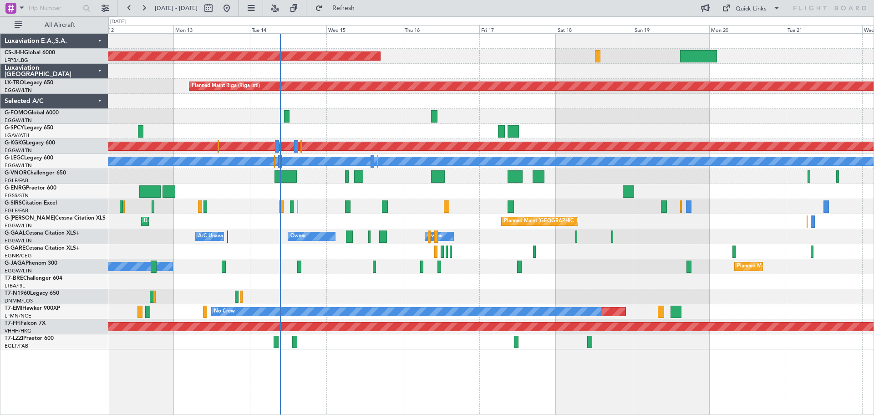
click at [354, 105] on div at bounding box center [490, 101] width 765 height 15
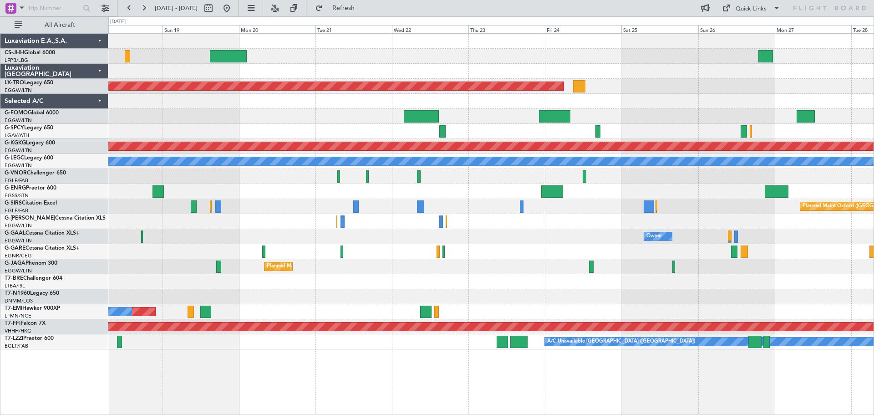
click at [233, 122] on div at bounding box center [490, 116] width 765 height 15
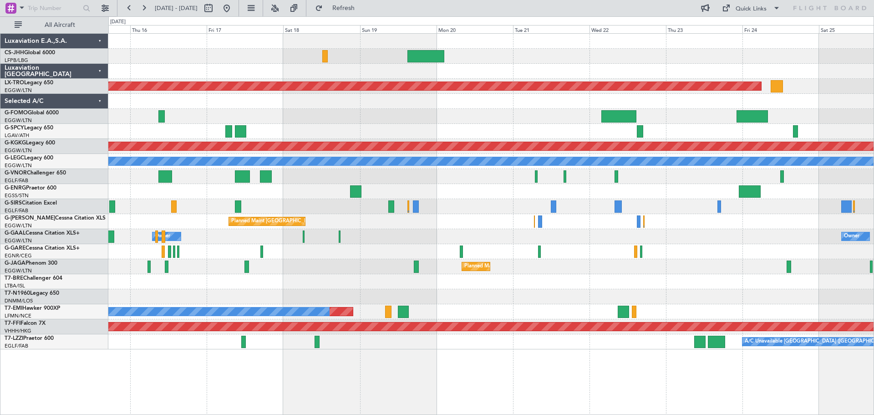
click at [448, 233] on div "Owner A/C Unavailable Owner Owner A/C Unavailable" at bounding box center [490, 236] width 765 height 15
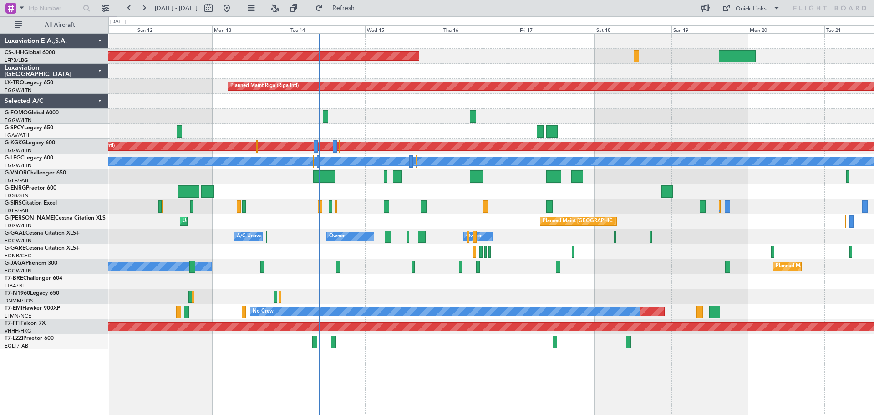
click at [519, 239] on div "Planned Maint [GEOGRAPHIC_DATA] ([GEOGRAPHIC_DATA]) Planned Maint [GEOGRAPHIC_D…" at bounding box center [490, 191] width 765 height 315
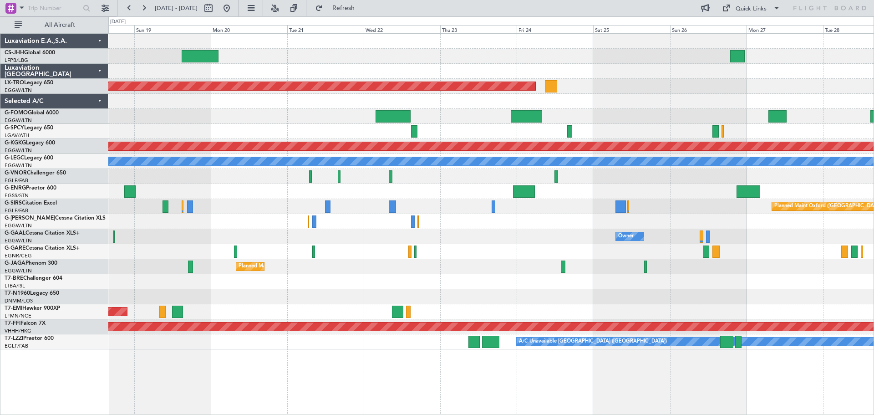
click at [308, 128] on div at bounding box center [490, 131] width 765 height 15
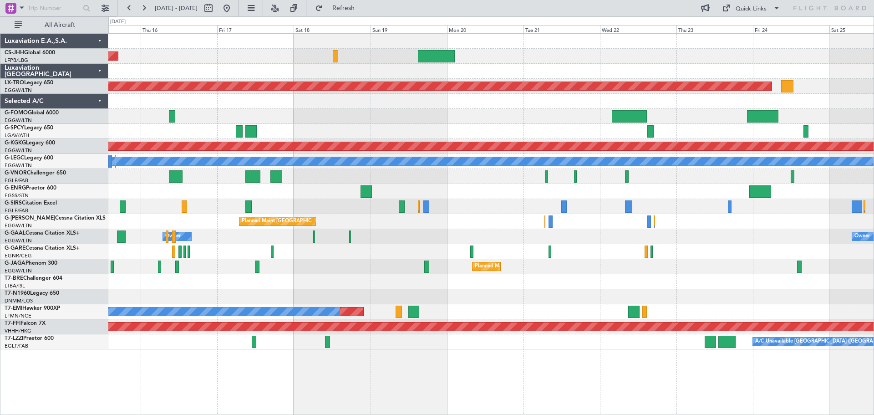
click at [516, 122] on div at bounding box center [490, 116] width 765 height 15
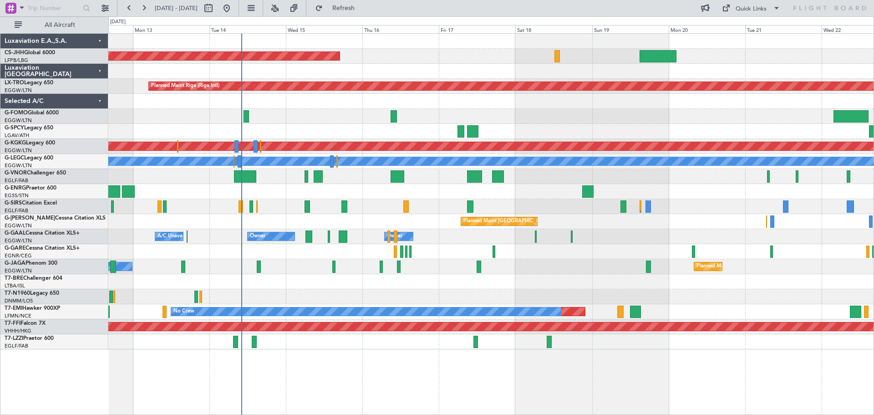
click at [565, 118] on div at bounding box center [490, 116] width 765 height 15
click at [443, 64] on div at bounding box center [490, 71] width 765 height 15
click at [433, 51] on div "Planned Maint [GEOGRAPHIC_DATA] ([GEOGRAPHIC_DATA])" at bounding box center [490, 56] width 765 height 15
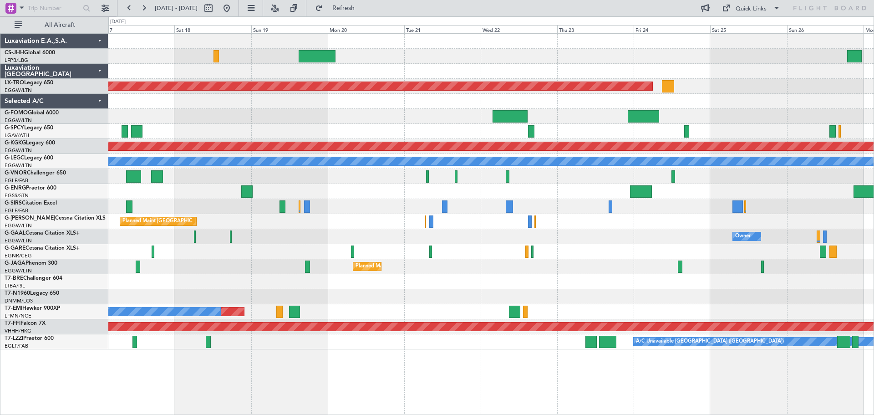
click at [379, 110] on div "Planned Maint [GEOGRAPHIC_DATA] ([GEOGRAPHIC_DATA]) Planned Maint [GEOGRAPHIC_D…" at bounding box center [490, 191] width 765 height 315
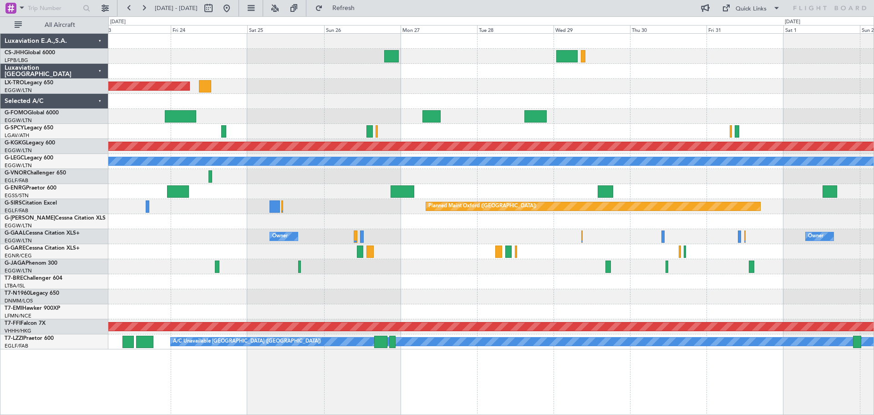
click at [422, 80] on div "Planned Maint Riga (Riga Intl)" at bounding box center [490, 86] width 765 height 15
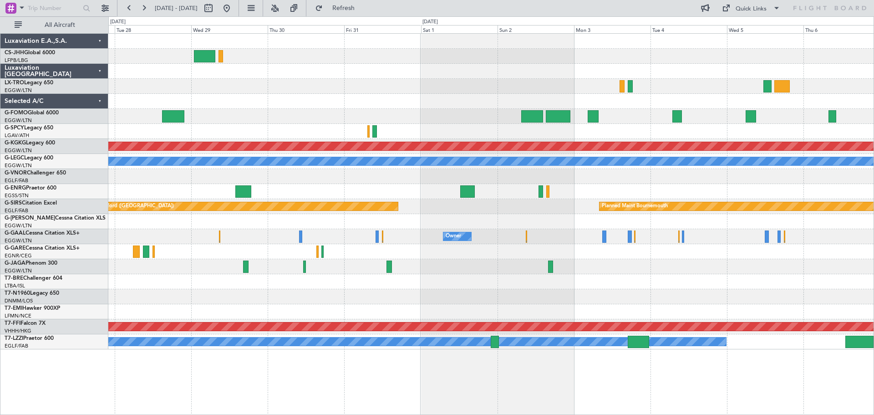
click at [422, 90] on div at bounding box center [490, 86] width 765 height 15
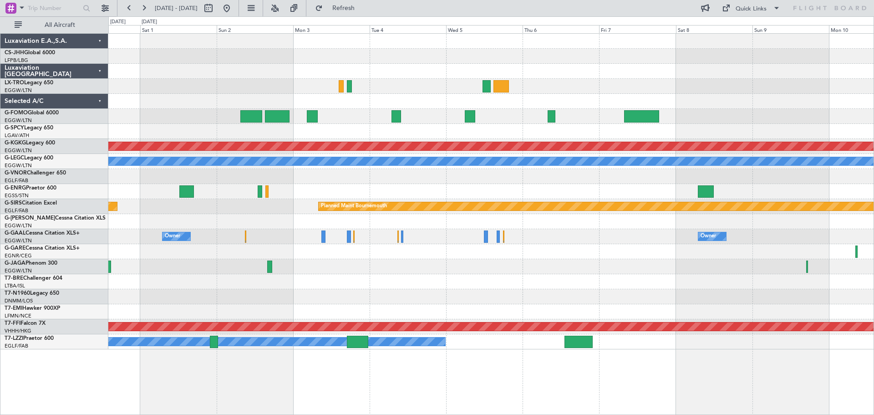
click at [382, 89] on div at bounding box center [490, 86] width 765 height 15
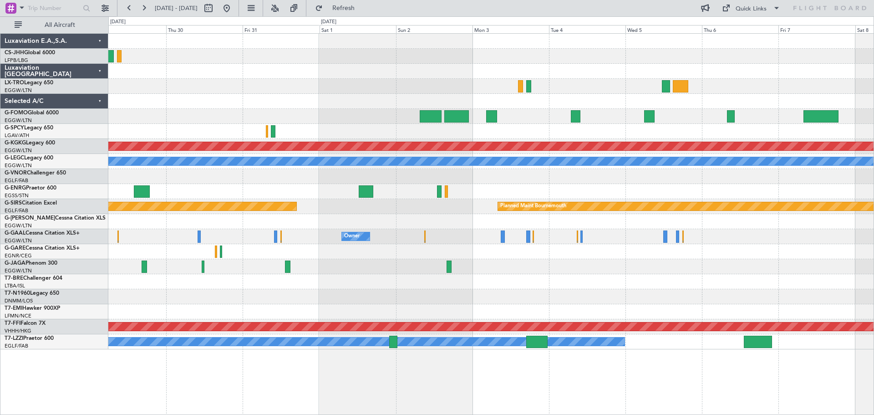
click at [570, 70] on div at bounding box center [490, 71] width 765 height 15
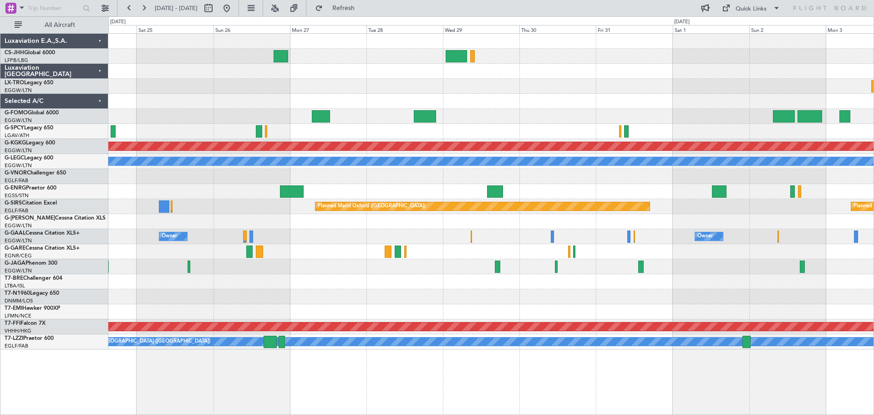
click at [560, 85] on div "Planned Maint Riga (Riga Intl)" at bounding box center [490, 86] width 765 height 15
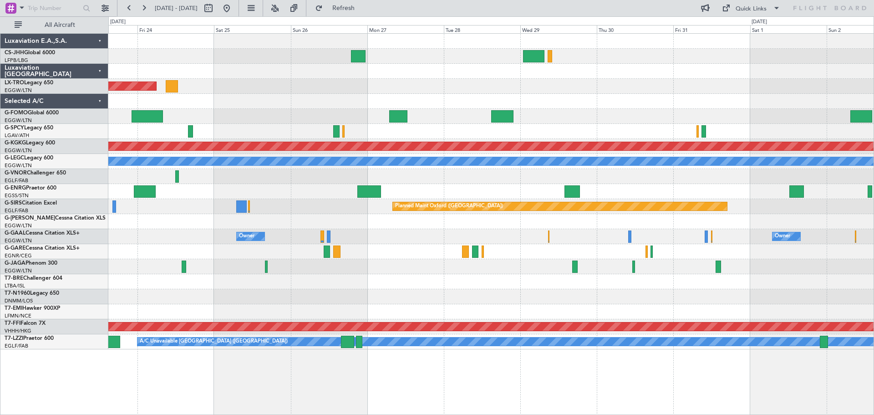
click at [632, 79] on div "Planned Maint Riga (Riga Intl)" at bounding box center [490, 86] width 765 height 15
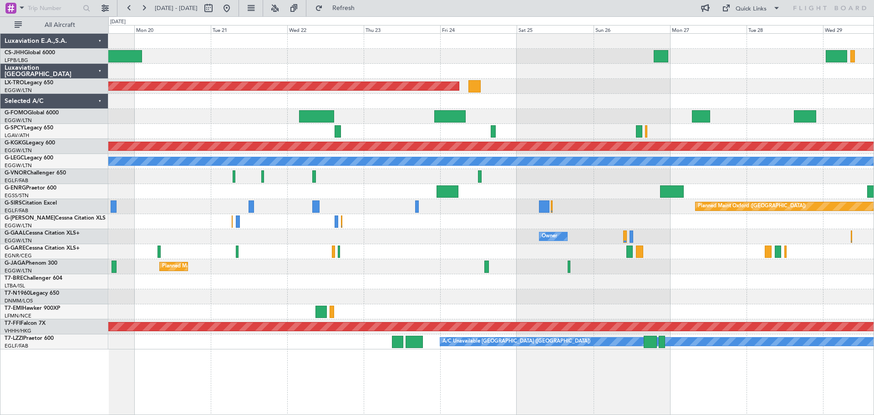
click at [559, 75] on div "Planned Maint Riga (Riga Intl) Planned Maint [GEOGRAPHIC_DATA] ([PERSON_NAME] I…" at bounding box center [490, 191] width 765 height 315
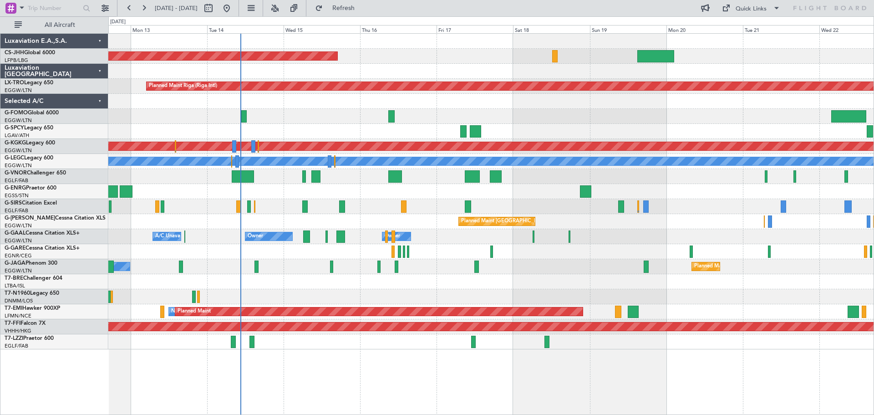
click at [720, 74] on div at bounding box center [490, 71] width 765 height 15
click at [395, 49] on div "Planned Maint [GEOGRAPHIC_DATA] ([GEOGRAPHIC_DATA])" at bounding box center [490, 56] width 765 height 15
click at [397, 49] on div "Planned Maint [GEOGRAPHIC_DATA] ([GEOGRAPHIC_DATA])" at bounding box center [490, 56] width 765 height 15
click at [475, 48] on div at bounding box center [490, 41] width 765 height 15
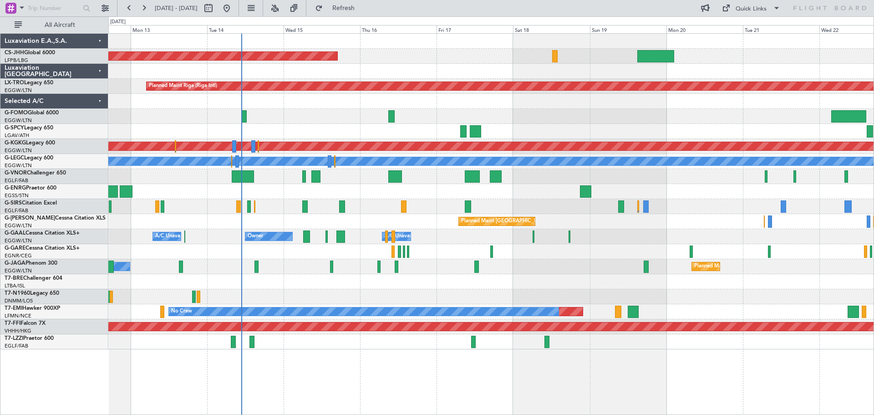
click at [399, 49] on div "Planned Maint [GEOGRAPHIC_DATA] ([GEOGRAPHIC_DATA])" at bounding box center [490, 56] width 765 height 15
click at [473, 49] on div "Planned Maint [GEOGRAPHIC_DATA] ([GEOGRAPHIC_DATA])" at bounding box center [490, 56] width 765 height 15
click at [398, 50] on div "Planned Maint [GEOGRAPHIC_DATA] ([GEOGRAPHIC_DATA])" at bounding box center [490, 56] width 765 height 15
click at [475, 49] on div "Planned Maint [GEOGRAPHIC_DATA] ([GEOGRAPHIC_DATA])" at bounding box center [490, 56] width 765 height 15
click at [400, 49] on div "Planned Maint [GEOGRAPHIC_DATA] ([GEOGRAPHIC_DATA])" at bounding box center [490, 56] width 765 height 15
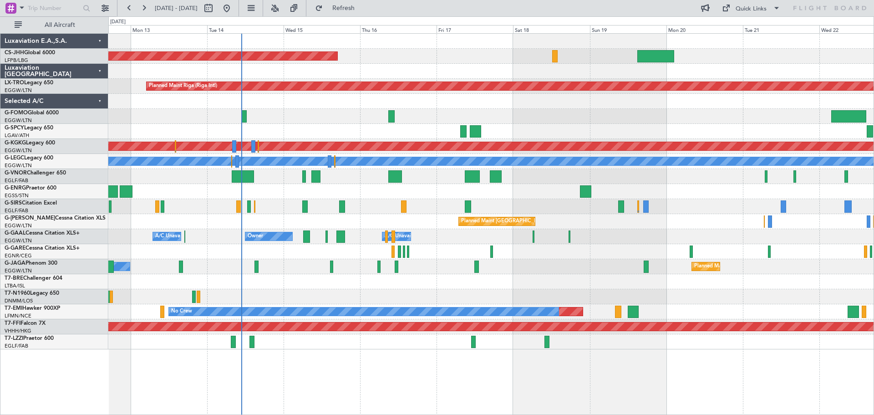
click at [473, 49] on div "Planned Maint [GEOGRAPHIC_DATA] ([GEOGRAPHIC_DATA])" at bounding box center [490, 56] width 765 height 15
click at [396, 49] on div "Planned Maint [GEOGRAPHIC_DATA] ([GEOGRAPHIC_DATA])" at bounding box center [490, 56] width 765 height 15
click at [472, 49] on div "Planned Maint [GEOGRAPHIC_DATA] ([GEOGRAPHIC_DATA])" at bounding box center [490, 56] width 765 height 15
click at [399, 49] on div "Planned Maint [GEOGRAPHIC_DATA] ([GEOGRAPHIC_DATA])" at bounding box center [490, 56] width 765 height 15
click at [474, 49] on div "Planned Maint [GEOGRAPHIC_DATA] ([GEOGRAPHIC_DATA])" at bounding box center [490, 56] width 765 height 15
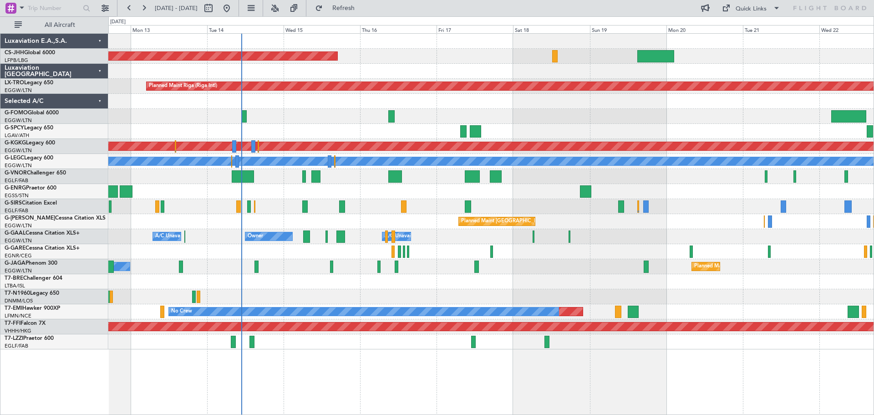
click at [399, 49] on div "Planned Maint [GEOGRAPHIC_DATA] ([GEOGRAPHIC_DATA])" at bounding box center [490, 56] width 765 height 15
click at [475, 48] on div at bounding box center [490, 41] width 765 height 15
click at [396, 50] on div "Planned Maint [GEOGRAPHIC_DATA] ([GEOGRAPHIC_DATA])" at bounding box center [490, 56] width 765 height 15
click at [473, 48] on div at bounding box center [490, 41] width 765 height 15
click at [399, 49] on div "Planned Maint [GEOGRAPHIC_DATA] ([GEOGRAPHIC_DATA])" at bounding box center [490, 56] width 765 height 15
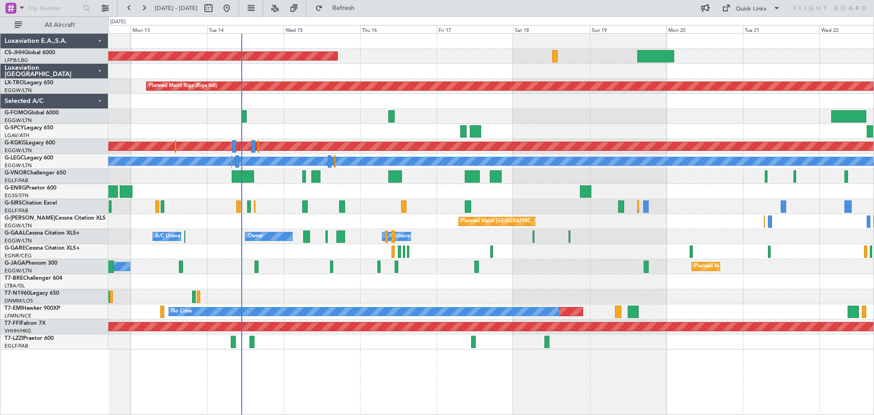
click at [473, 50] on div "Planned Maint [GEOGRAPHIC_DATA] ([GEOGRAPHIC_DATA])" at bounding box center [490, 56] width 765 height 15
click at [473, 48] on div at bounding box center [490, 41] width 765 height 15
click at [399, 49] on div "Planned Maint [GEOGRAPHIC_DATA] ([GEOGRAPHIC_DATA])" at bounding box center [490, 56] width 765 height 15
click at [474, 49] on div "Planned Maint [GEOGRAPHIC_DATA] ([GEOGRAPHIC_DATA])" at bounding box center [490, 56] width 765 height 15
click at [400, 49] on div "Planned Maint [GEOGRAPHIC_DATA] ([GEOGRAPHIC_DATA])" at bounding box center [490, 56] width 765 height 15
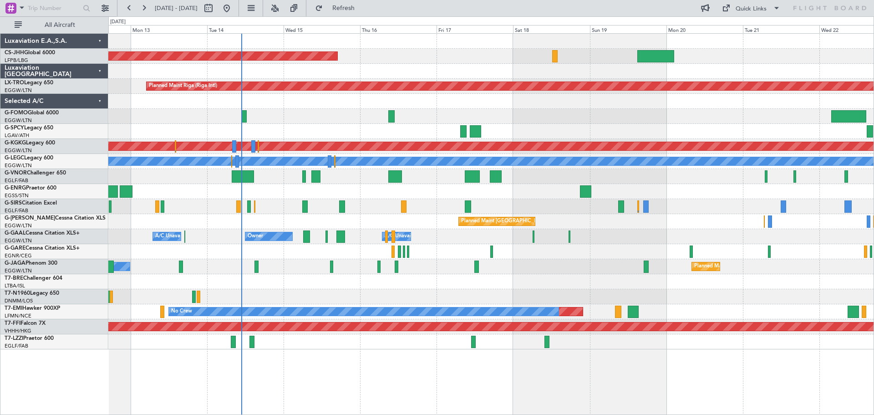
click at [477, 49] on div "Planned Maint [GEOGRAPHIC_DATA] ([GEOGRAPHIC_DATA])" at bounding box center [490, 56] width 765 height 15
click at [397, 49] on div "Planned Maint [GEOGRAPHIC_DATA] ([GEOGRAPHIC_DATA])" at bounding box center [490, 56] width 765 height 15
click at [475, 48] on div at bounding box center [490, 41] width 765 height 15
click at [474, 49] on div "Planned Maint [GEOGRAPHIC_DATA] ([GEOGRAPHIC_DATA])" at bounding box center [490, 56] width 765 height 15
click at [399, 50] on div "Planned Maint [GEOGRAPHIC_DATA] ([GEOGRAPHIC_DATA])" at bounding box center [490, 56] width 765 height 15
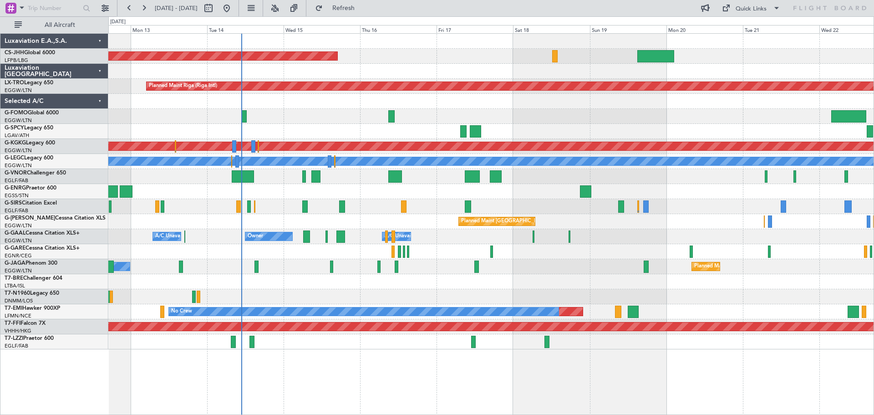
click at [474, 50] on div "Planned Maint [GEOGRAPHIC_DATA] ([GEOGRAPHIC_DATA])" at bounding box center [490, 56] width 765 height 15
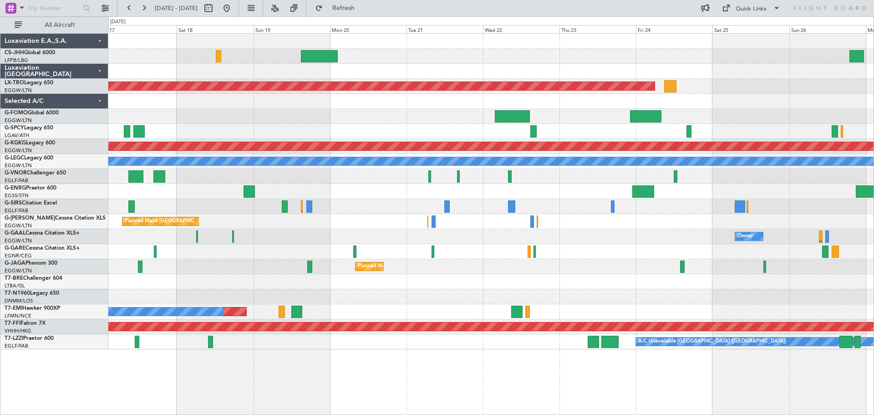
click at [349, 124] on div "Planned Maint [GEOGRAPHIC_DATA] ([GEOGRAPHIC_DATA]) Planned Maint [GEOGRAPHIC_D…" at bounding box center [490, 191] width 765 height 315
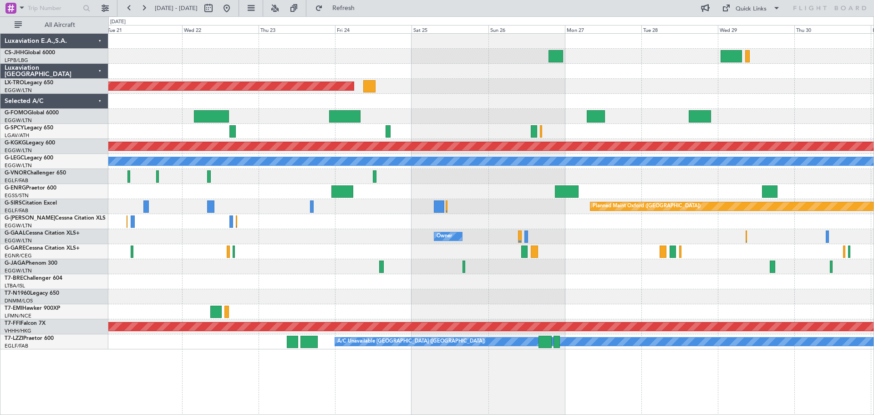
click at [437, 102] on div at bounding box center [490, 101] width 765 height 15
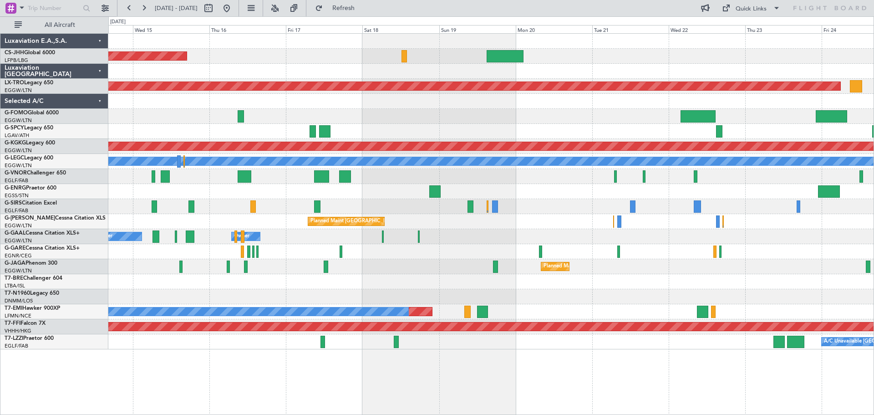
click at [657, 95] on div at bounding box center [490, 101] width 765 height 15
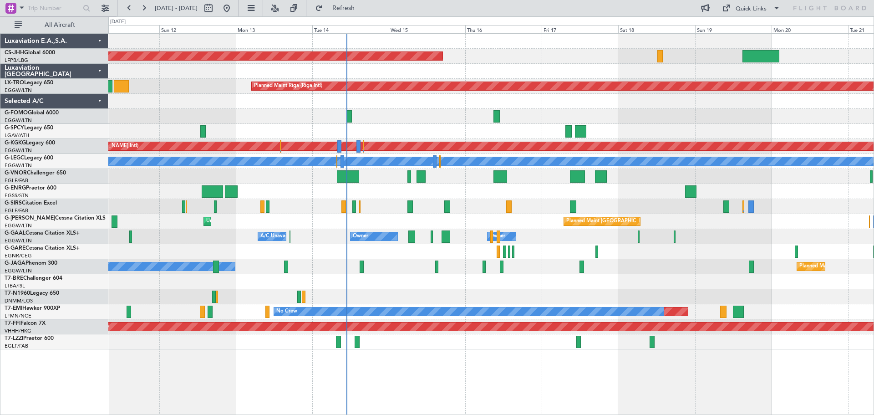
click at [505, 290] on div at bounding box center [490, 296] width 765 height 15
click at [504, 49] on div "Planned Maint [GEOGRAPHIC_DATA] ([GEOGRAPHIC_DATA])" at bounding box center [490, 56] width 765 height 15
click at [579, 48] on div at bounding box center [490, 41] width 765 height 15
click at [504, 49] on div "Planned Maint [GEOGRAPHIC_DATA] ([GEOGRAPHIC_DATA])" at bounding box center [490, 56] width 765 height 15
click at [576, 48] on div at bounding box center [490, 41] width 765 height 15
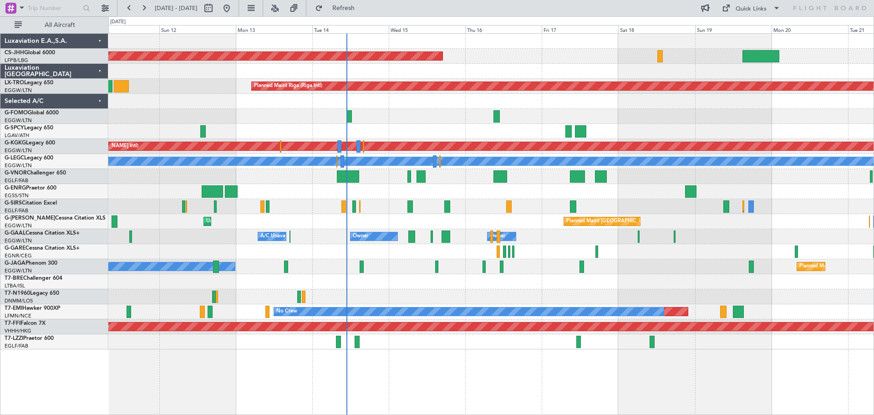
click at [577, 63] on div "Planned Maint [GEOGRAPHIC_DATA] ([GEOGRAPHIC_DATA])" at bounding box center [490, 56] width 765 height 15
click at [577, 48] on div at bounding box center [490, 41] width 765 height 15
click at [578, 63] on div "Planned Maint [GEOGRAPHIC_DATA] ([GEOGRAPHIC_DATA])" at bounding box center [490, 56] width 765 height 15
click at [577, 50] on div "Planned Maint [GEOGRAPHIC_DATA] ([GEOGRAPHIC_DATA])" at bounding box center [490, 56] width 765 height 15
click at [575, 64] on div at bounding box center [490, 71] width 765 height 15
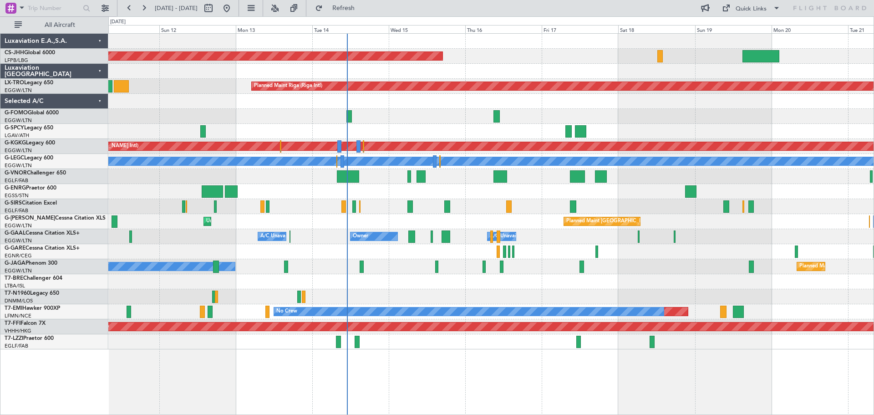
click at [425, 108] on div at bounding box center [490, 101] width 765 height 15
click at [575, 109] on div at bounding box center [490, 116] width 765 height 15
click at [655, 109] on div at bounding box center [490, 116] width 765 height 15
click at [272, 109] on div at bounding box center [490, 116] width 765 height 15
click at [427, 109] on div at bounding box center [490, 116] width 765 height 15
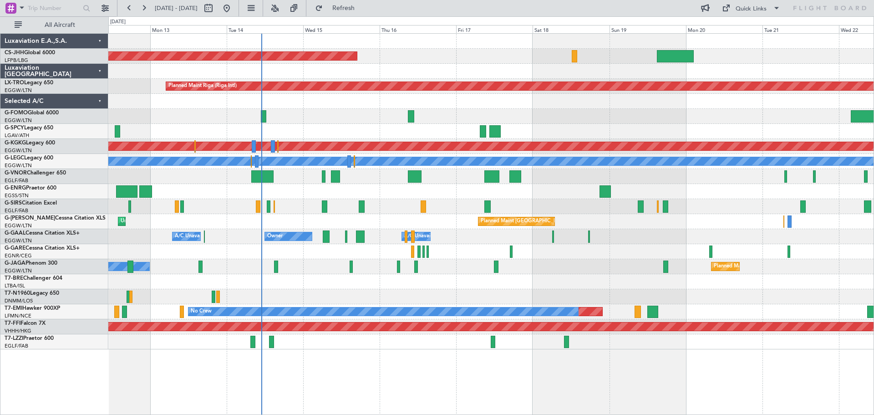
click at [558, 118] on div at bounding box center [490, 116] width 765 height 15
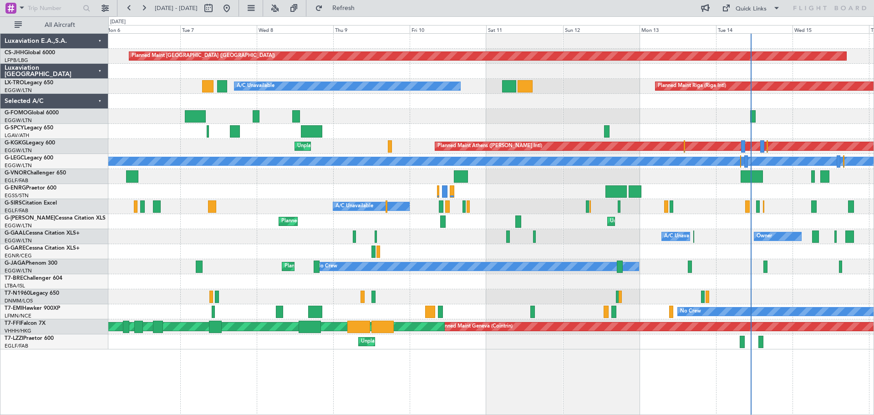
click at [708, 240] on div "Planned Maint [GEOGRAPHIC_DATA] ([GEOGRAPHIC_DATA]) Planned Maint [GEOGRAPHIC_D…" at bounding box center [490, 191] width 765 height 315
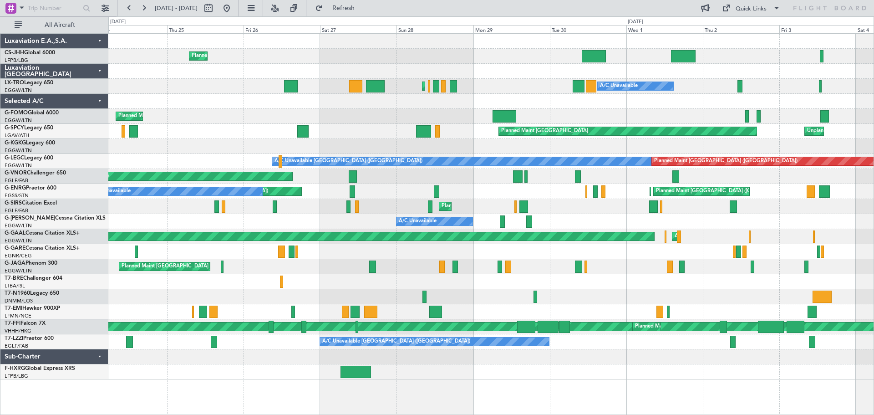
click at [339, 273] on div "Planned Maint [GEOGRAPHIC_DATA] ([GEOGRAPHIC_DATA]) Planned Maint [GEOGRAPHIC_D…" at bounding box center [490, 207] width 765 height 346
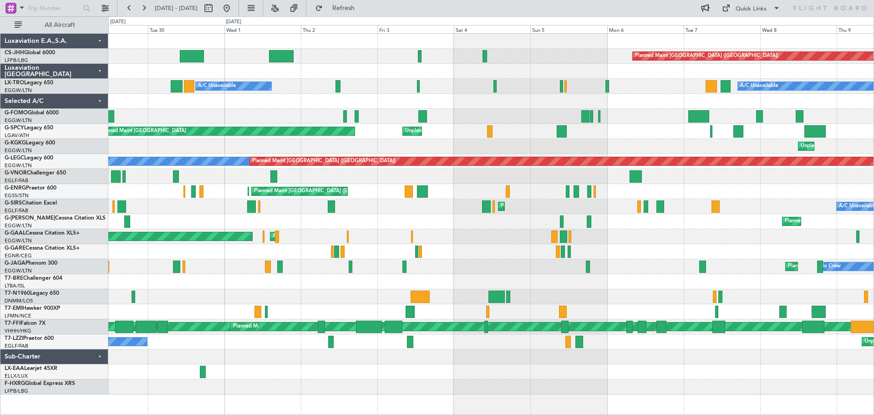
click at [323, 277] on div at bounding box center [490, 281] width 765 height 15
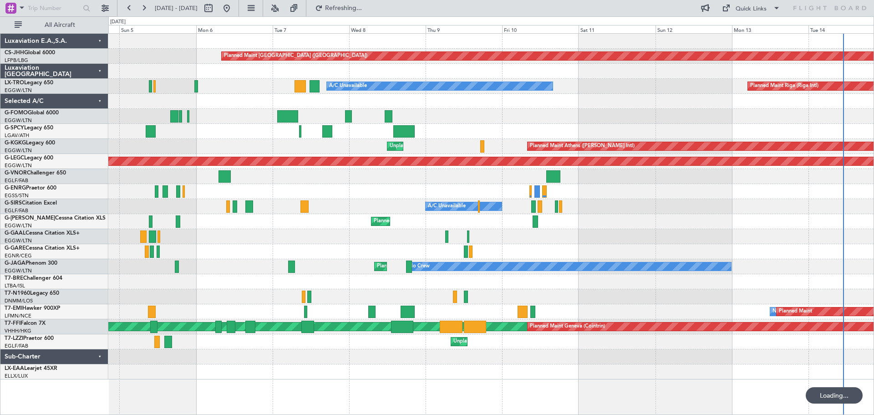
click at [289, 274] on div "Planned Maint [GEOGRAPHIC_DATA] ([GEOGRAPHIC_DATA]) A/C Unavailable Planned Mai…" at bounding box center [490, 207] width 765 height 346
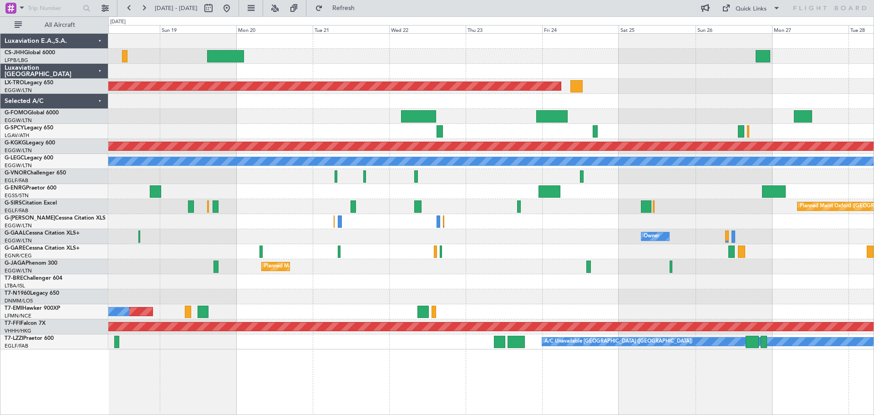
click at [300, 54] on div at bounding box center [490, 56] width 765 height 15
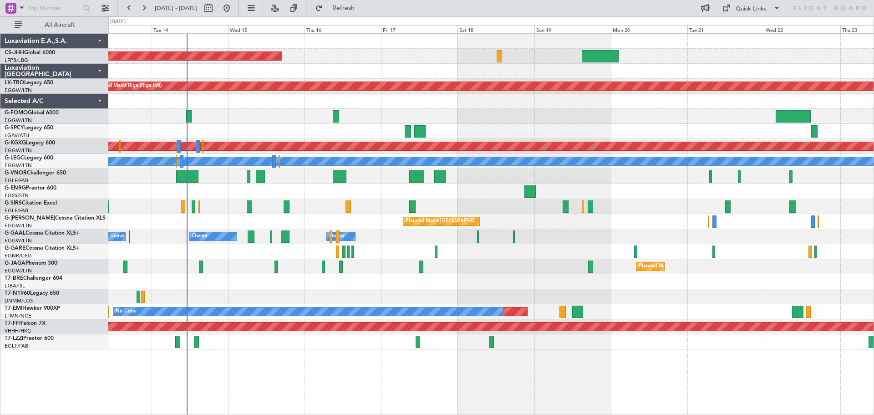
click at [725, 64] on div "Planned Maint [GEOGRAPHIC_DATA] ([GEOGRAPHIC_DATA]) Planned Maint [GEOGRAPHIC_D…" at bounding box center [490, 191] width 765 height 315
click at [338, 49] on div "Planned Maint [GEOGRAPHIC_DATA] ([GEOGRAPHIC_DATA])" at bounding box center [490, 56] width 765 height 15
click at [345, 49] on div "Planned Maint [GEOGRAPHIC_DATA] ([GEOGRAPHIC_DATA])" at bounding box center [490, 56] width 765 height 15
click at [422, 48] on div at bounding box center [490, 41] width 765 height 15
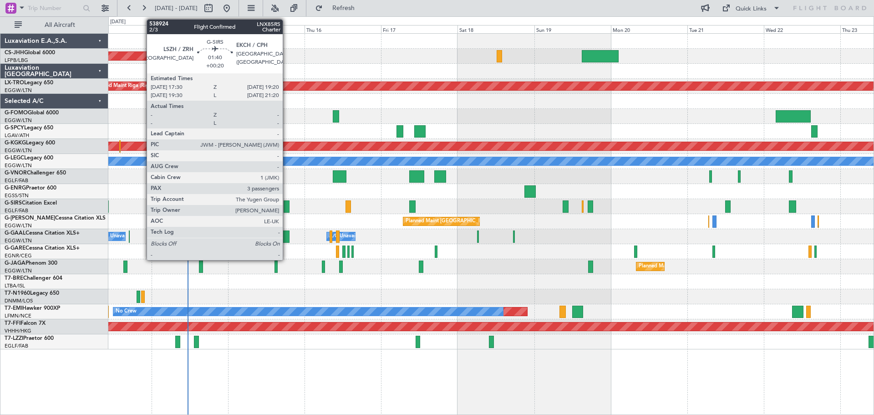
click at [287, 204] on div at bounding box center [287, 206] width 6 height 12
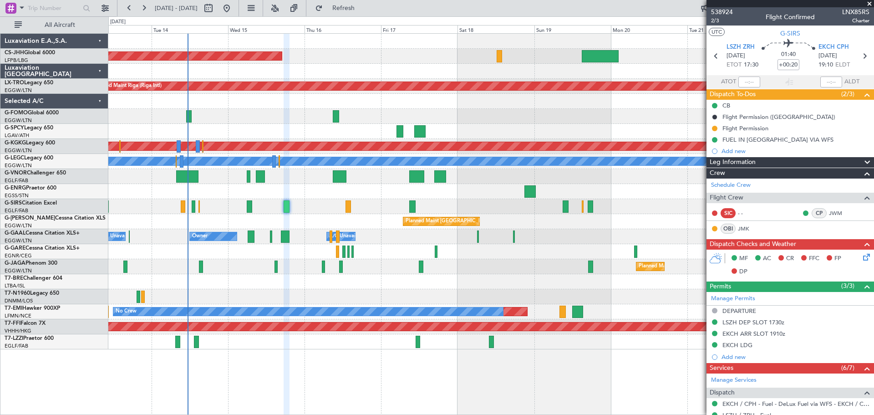
click at [870, 4] on span at bounding box center [869, 4] width 9 height 8
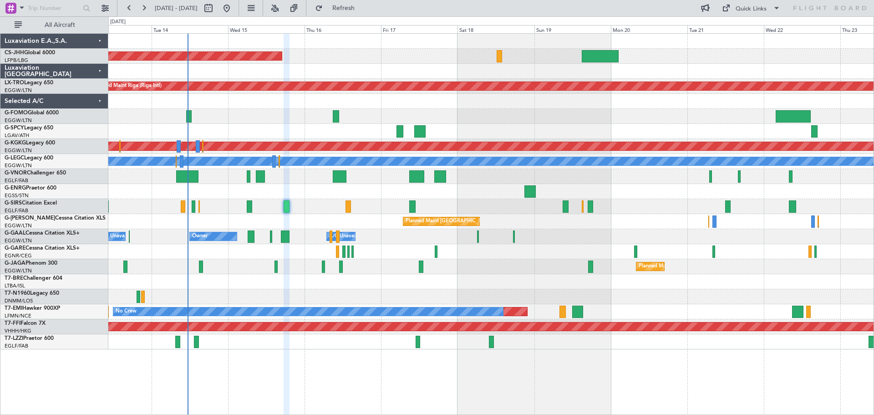
type input "0"
click at [361, 112] on div at bounding box center [490, 116] width 765 height 15
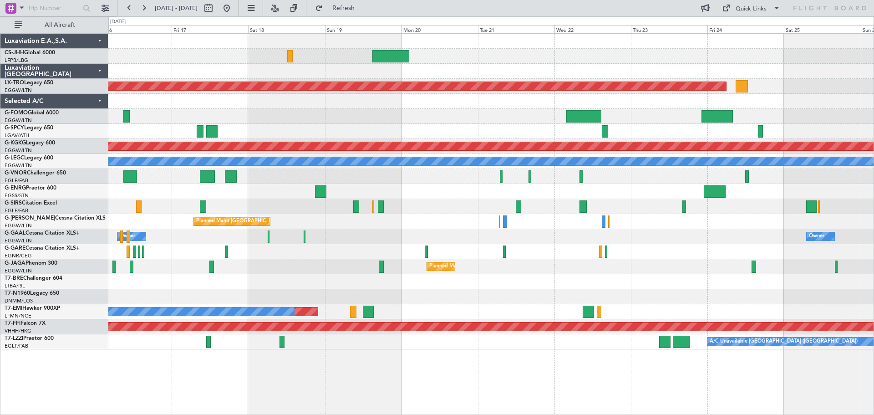
click at [379, 112] on div "Planned Maint [GEOGRAPHIC_DATA] ([GEOGRAPHIC_DATA]) Planned Maint [GEOGRAPHIC_D…" at bounding box center [490, 191] width 765 height 315
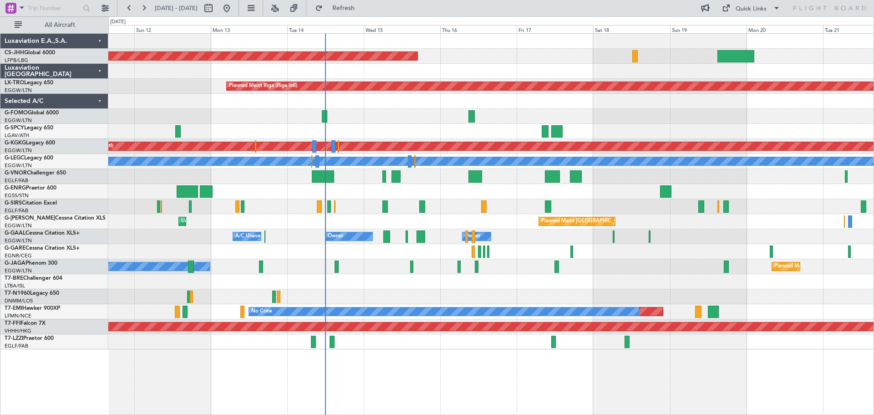
click at [610, 110] on div at bounding box center [490, 116] width 765 height 15
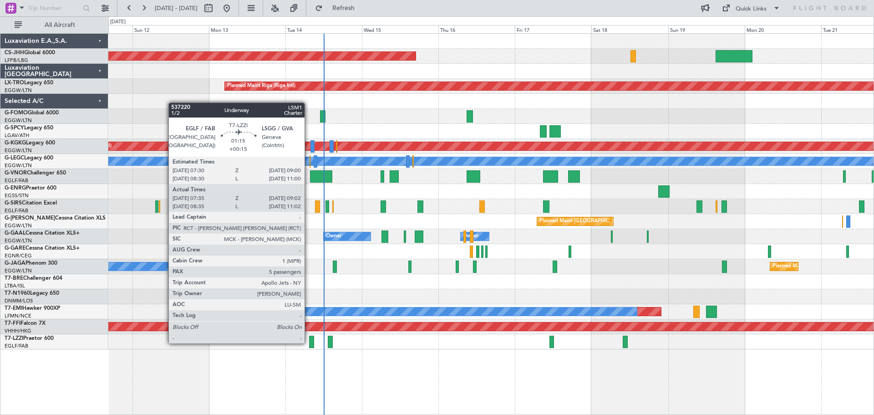
click at [309, 342] on div at bounding box center [311, 342] width 5 height 12
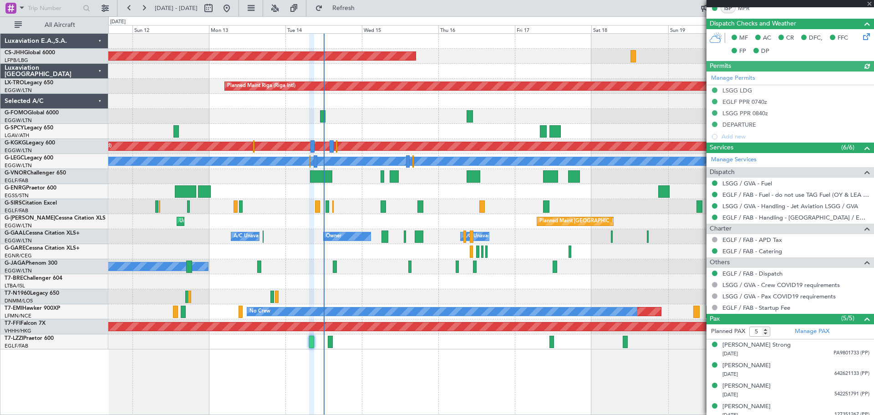
scroll to position [238, 0]
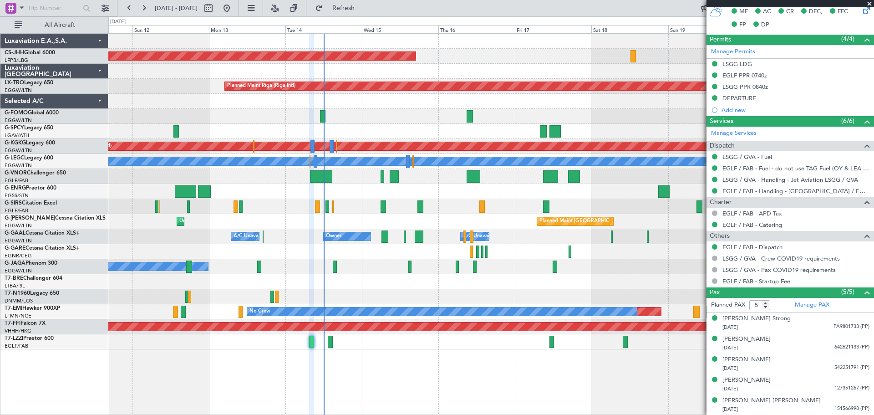
click at [870, 4] on span at bounding box center [869, 4] width 9 height 8
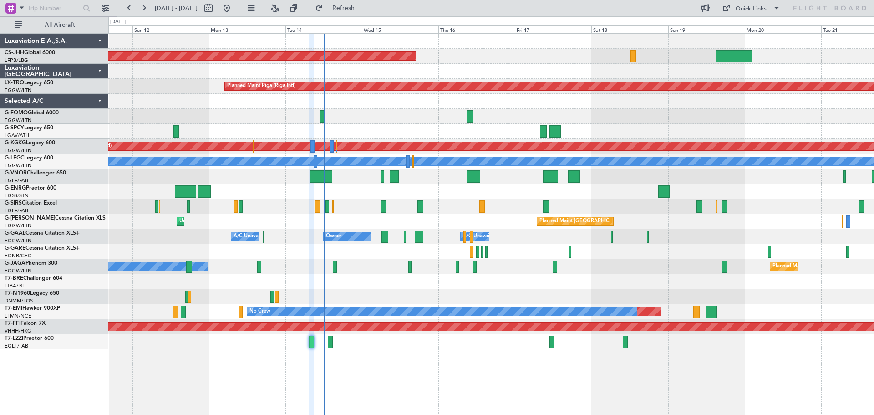
type input "0"
click at [400, 108] on div at bounding box center [490, 101] width 765 height 15
click at [551, 109] on div at bounding box center [490, 116] width 765 height 15
click at [631, 108] on div at bounding box center [490, 101] width 765 height 15
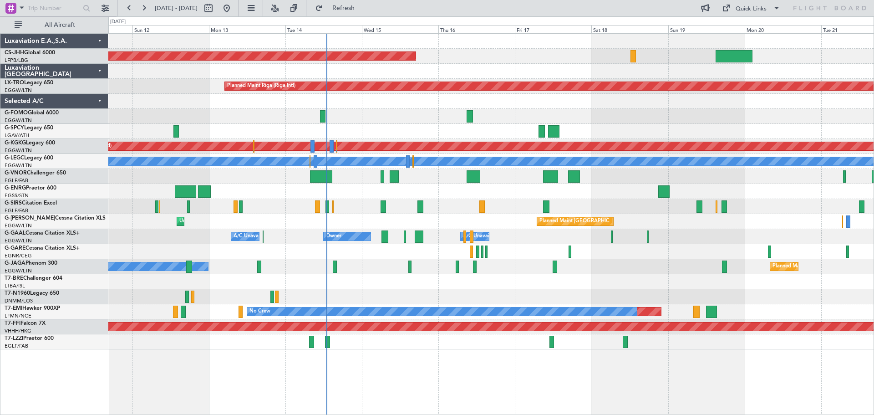
click at [394, 111] on div at bounding box center [490, 116] width 765 height 15
click at [396, 110] on div at bounding box center [490, 116] width 765 height 15
click at [477, 49] on div "Planned Maint [GEOGRAPHIC_DATA] ([GEOGRAPHIC_DATA])" at bounding box center [490, 56] width 765 height 15
click at [554, 64] on div at bounding box center [490, 71] width 765 height 15
click at [400, 109] on div at bounding box center [490, 116] width 765 height 15
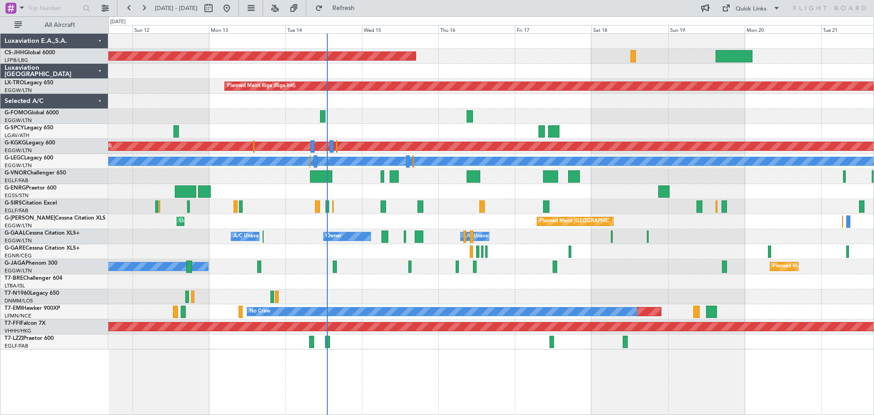
click at [555, 108] on div at bounding box center [490, 101] width 765 height 15
click at [164, 94] on div at bounding box center [490, 101] width 765 height 15
click at [170, 95] on div at bounding box center [490, 101] width 765 height 15
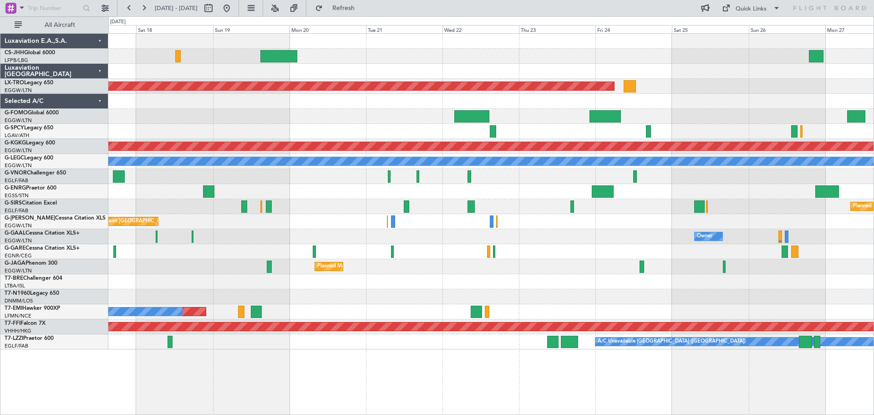
click at [196, 134] on div "Planned Maint Paris (Le Bourget) Planned Maint Riga (Riga Intl) Planned Maint A…" at bounding box center [490, 191] width 765 height 315
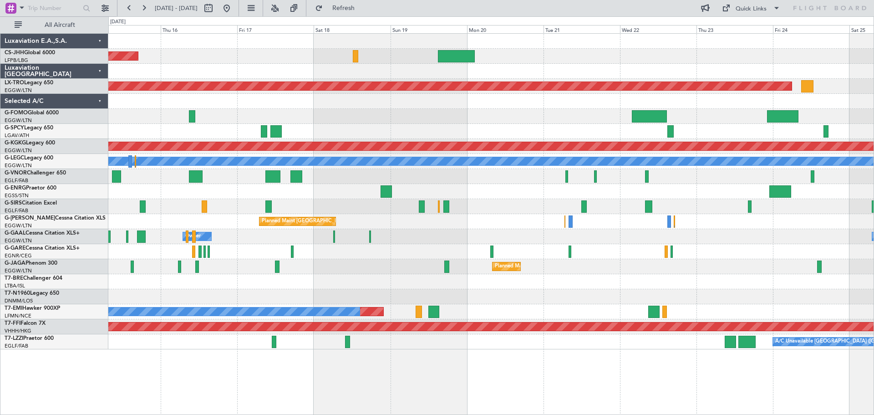
click at [524, 110] on div "Planned Maint Paris (Le Bourget) Planned Maint Riga (Riga Intl) Planned Maint A…" at bounding box center [490, 191] width 765 height 315
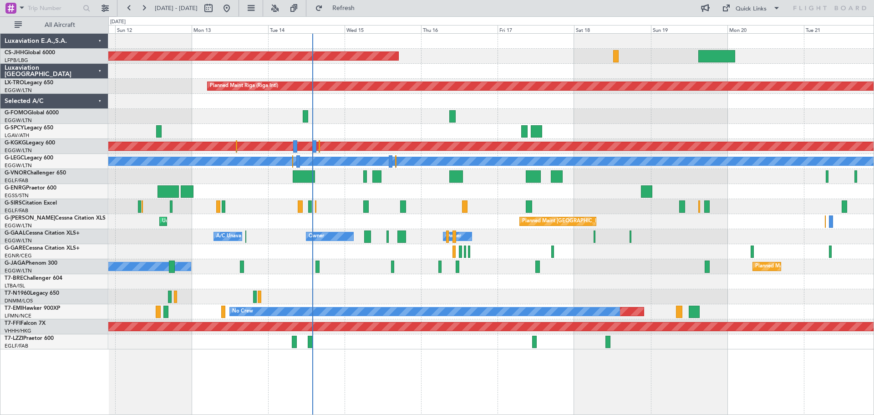
click at [379, 111] on div at bounding box center [490, 116] width 765 height 15
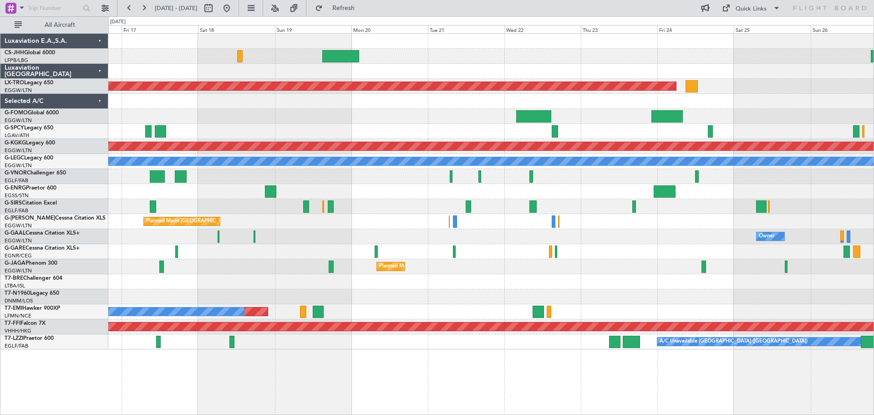
click at [392, 108] on div "Planned Maint [GEOGRAPHIC_DATA] ([GEOGRAPHIC_DATA]) Planned Maint [GEOGRAPHIC_D…" at bounding box center [490, 191] width 765 height 315
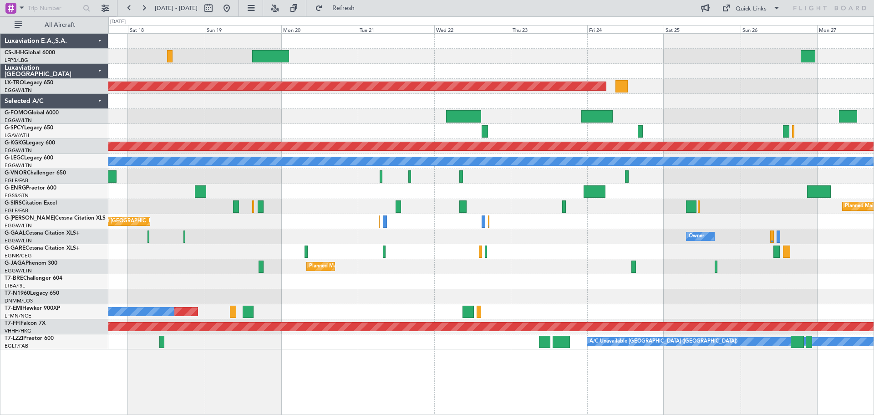
click at [507, 53] on div "Planned Maint [GEOGRAPHIC_DATA] ([GEOGRAPHIC_DATA])" at bounding box center [490, 56] width 765 height 15
